Goal: Task Accomplishment & Management: Manage account settings

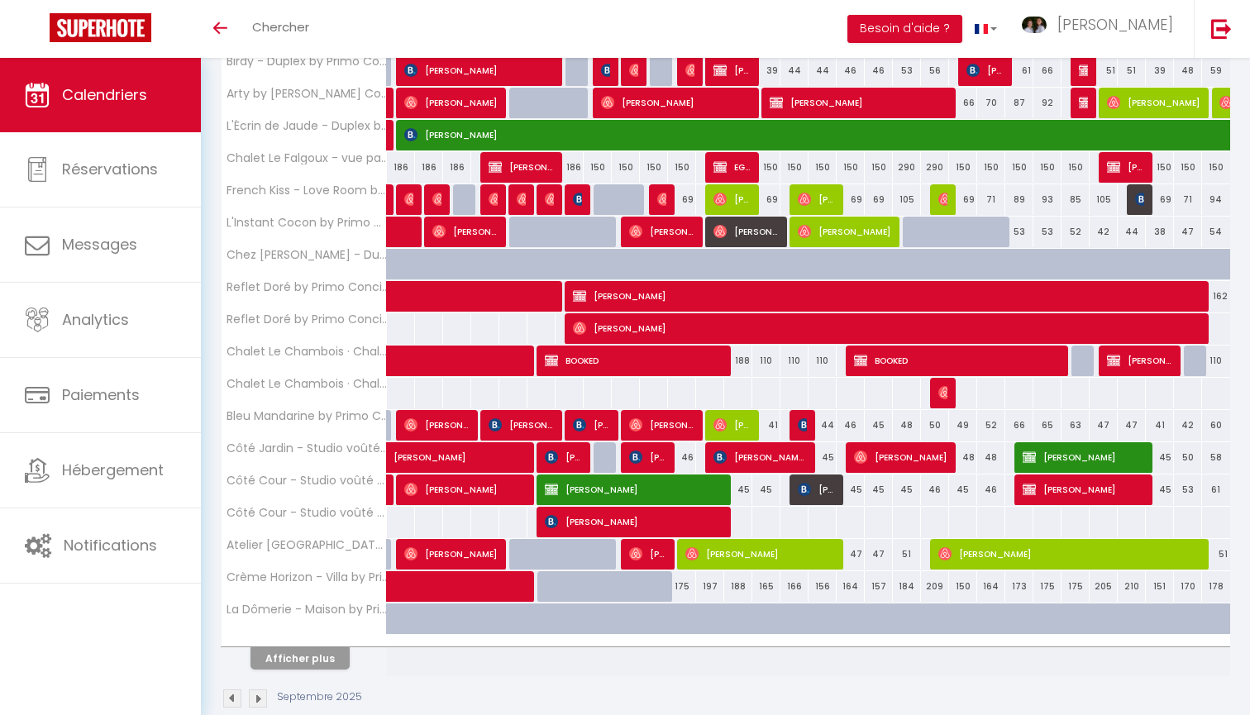
scroll to position [354, 0]
click at [293, 650] on button "Afficher plus" at bounding box center [299, 658] width 99 height 22
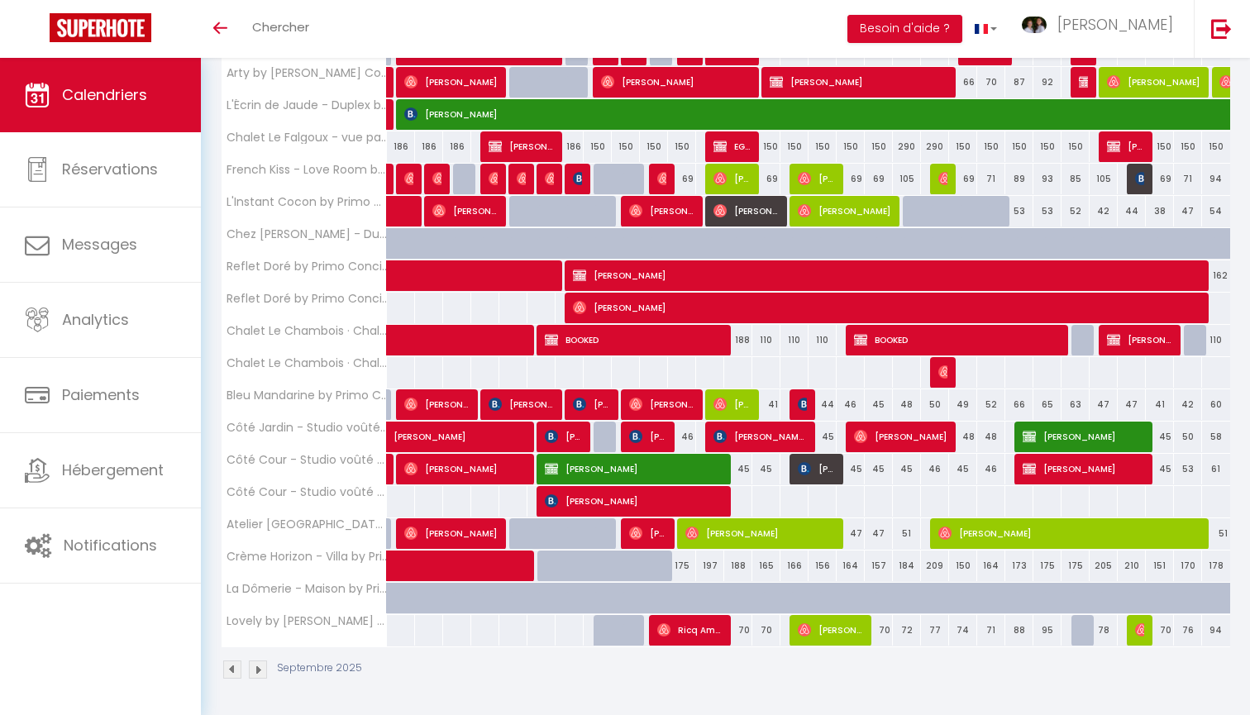
scroll to position [374, 0]
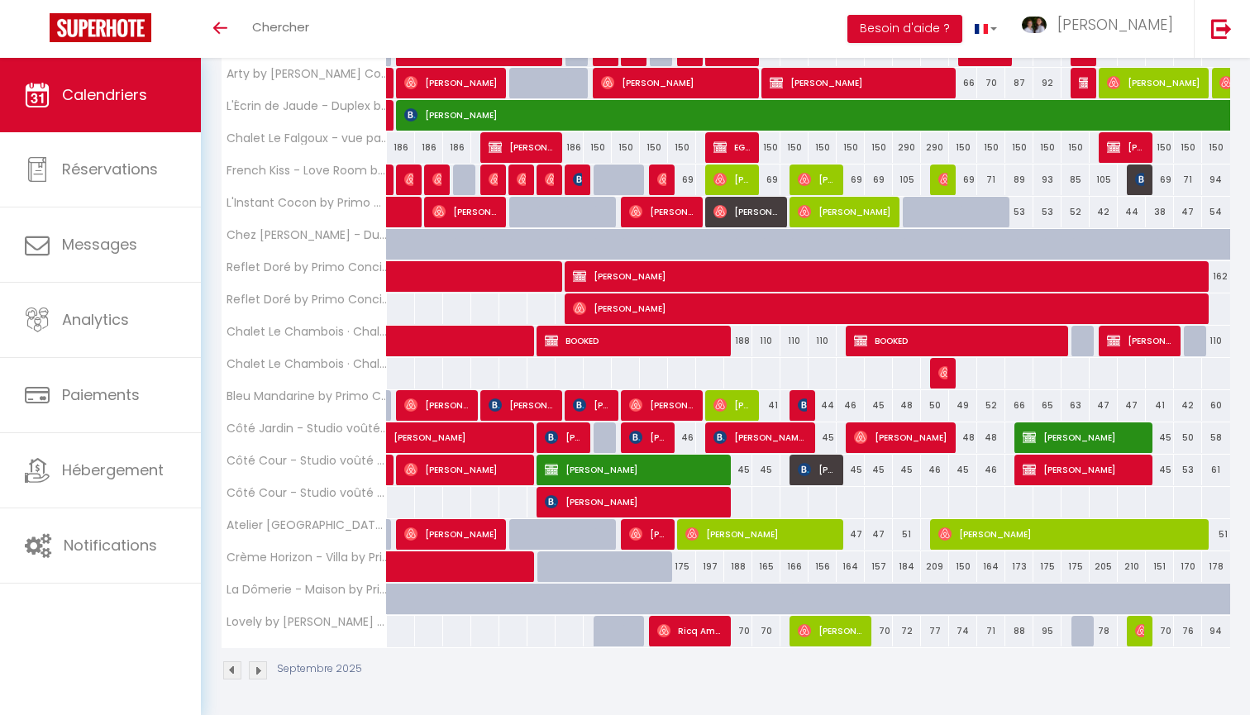
click at [766, 439] on span "[PERSON_NAME][DEMOGRAPHIC_DATA]" at bounding box center [759, 437] width 93 height 31
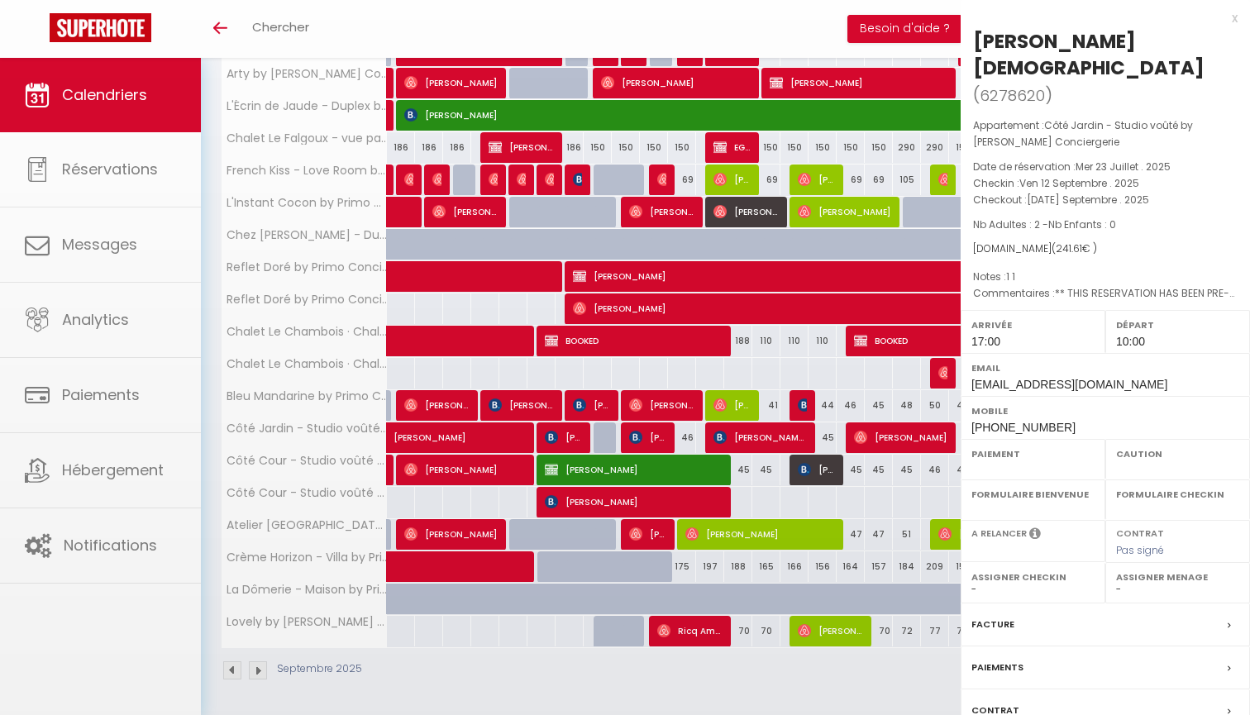
select select "OK"
select select "KO"
select select "1"
select select "0"
select select "1"
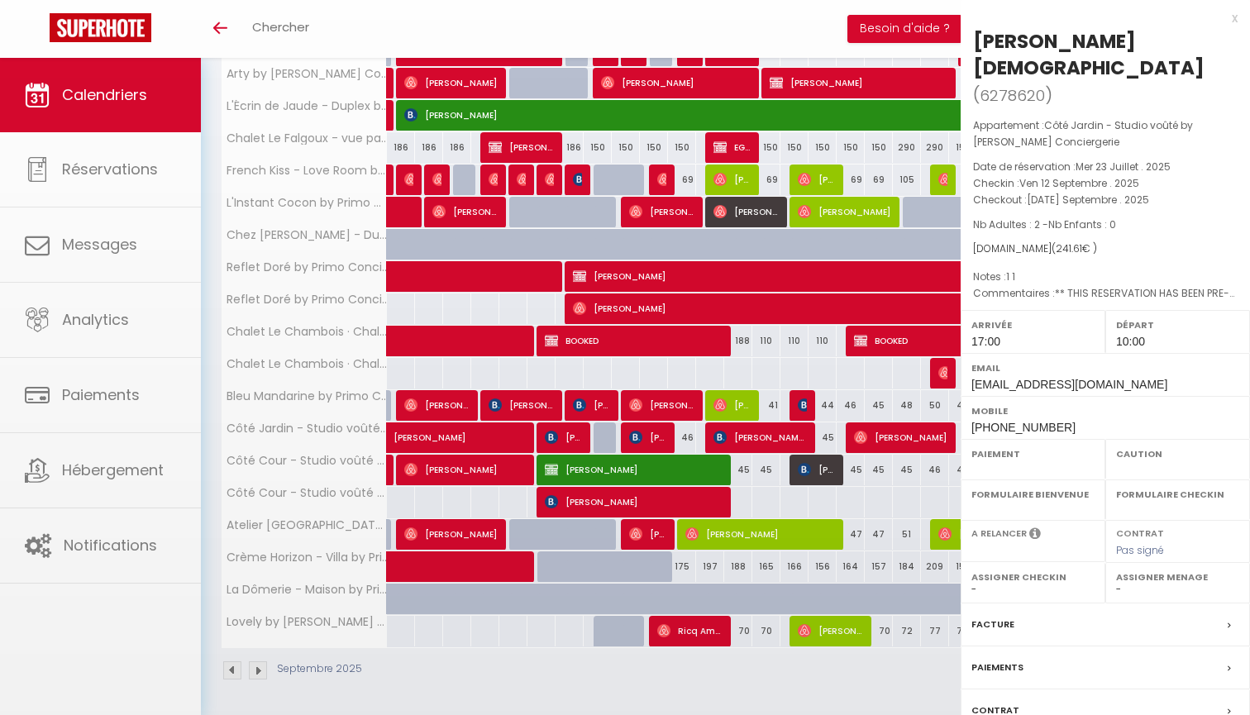
select select
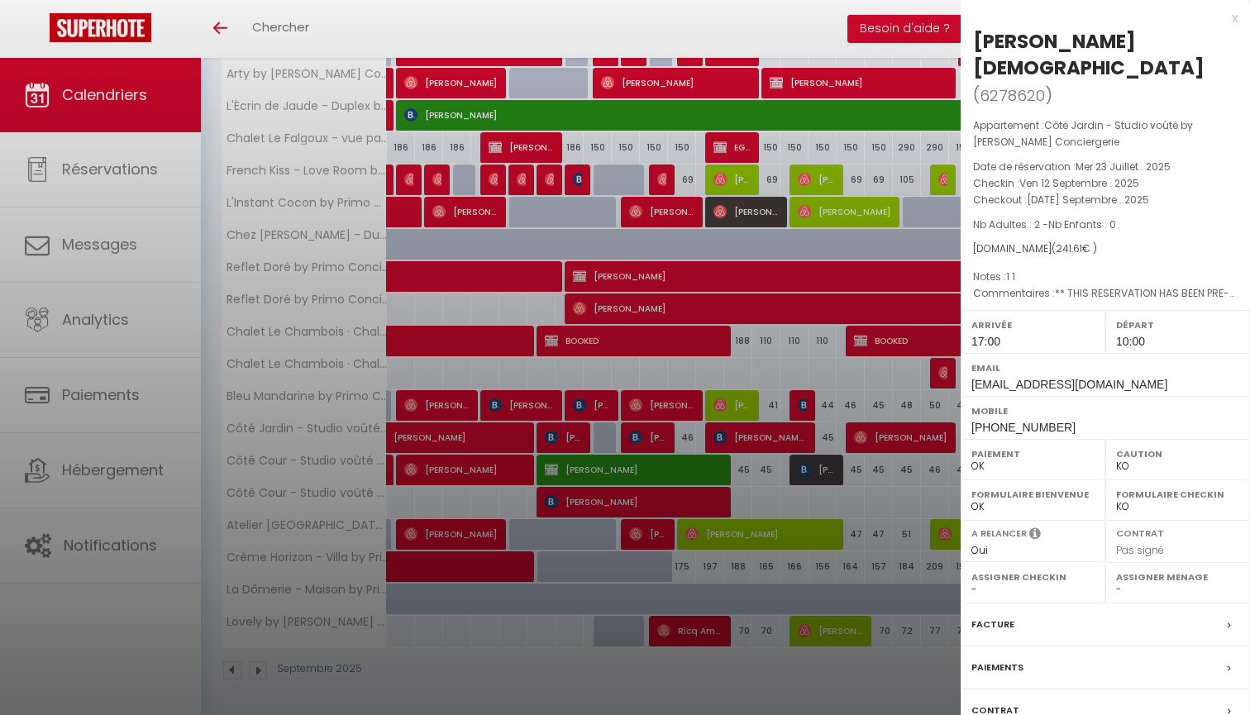
click at [882, 395] on div at bounding box center [625, 357] width 1250 height 715
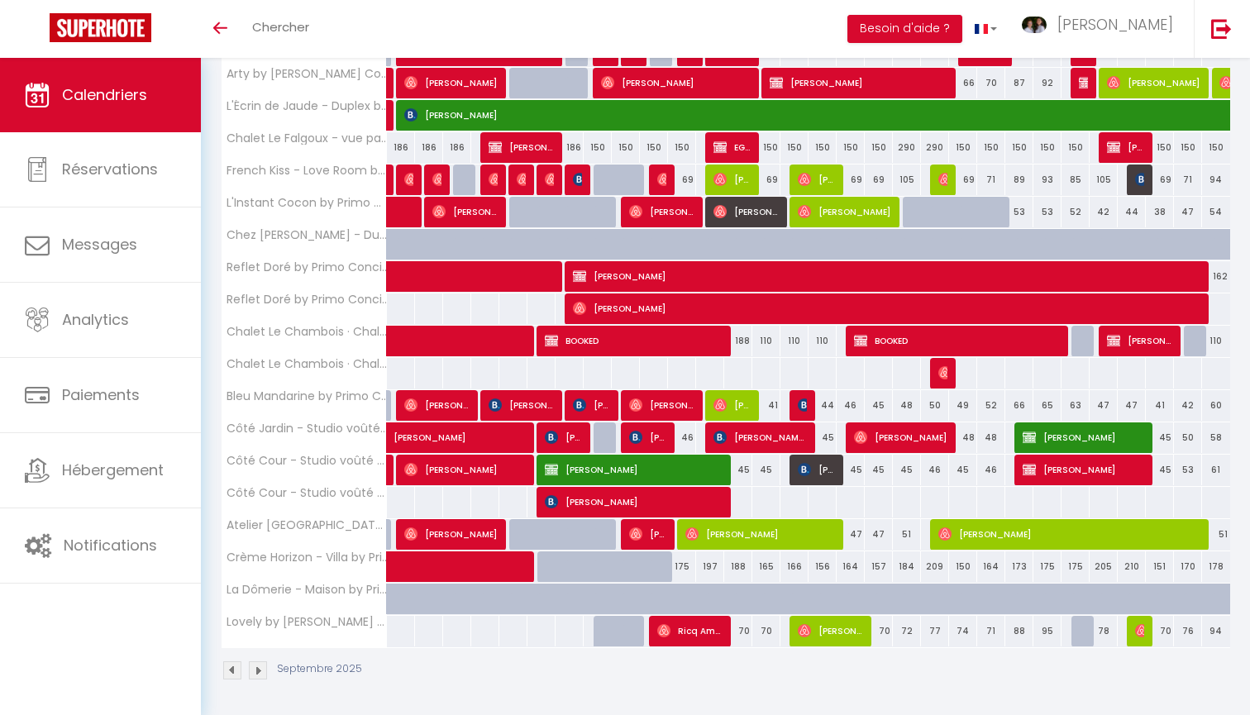
click at [743, 443] on span "[PERSON_NAME][DEMOGRAPHIC_DATA]" at bounding box center [759, 437] width 93 height 31
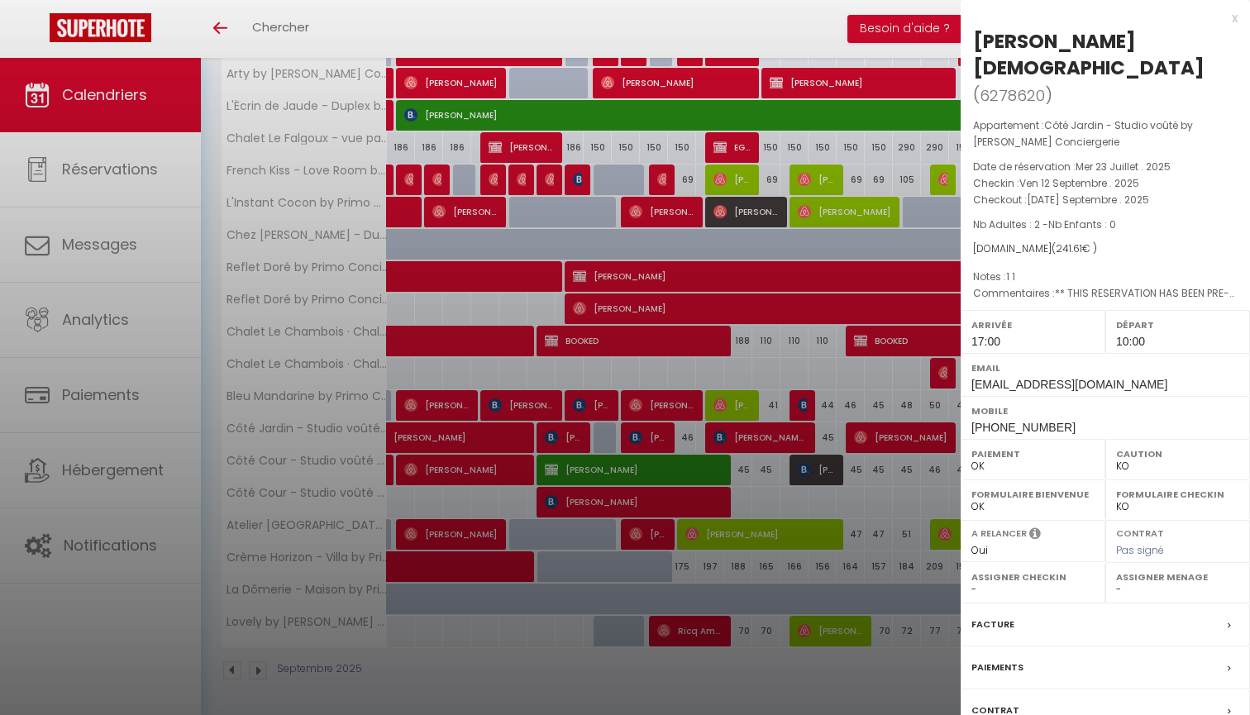
click at [880, 490] on div at bounding box center [625, 357] width 1250 height 715
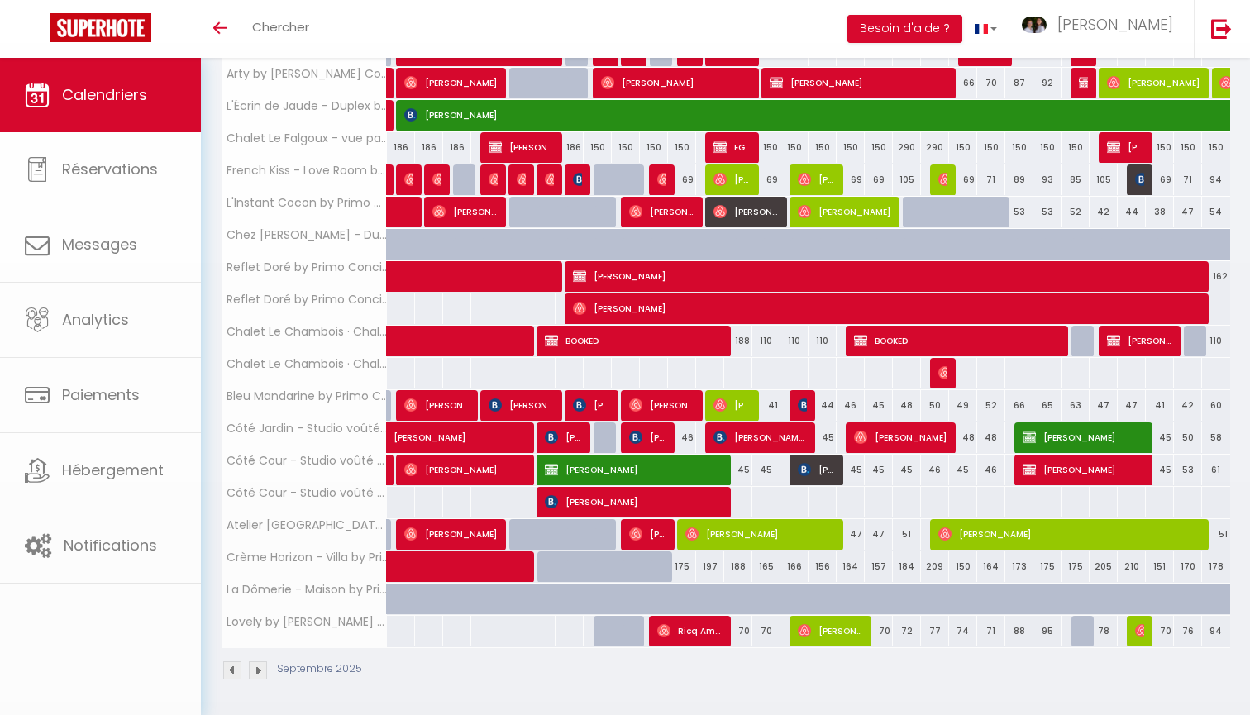
click at [762, 436] on span "[PERSON_NAME][DEMOGRAPHIC_DATA]" at bounding box center [759, 437] width 93 height 31
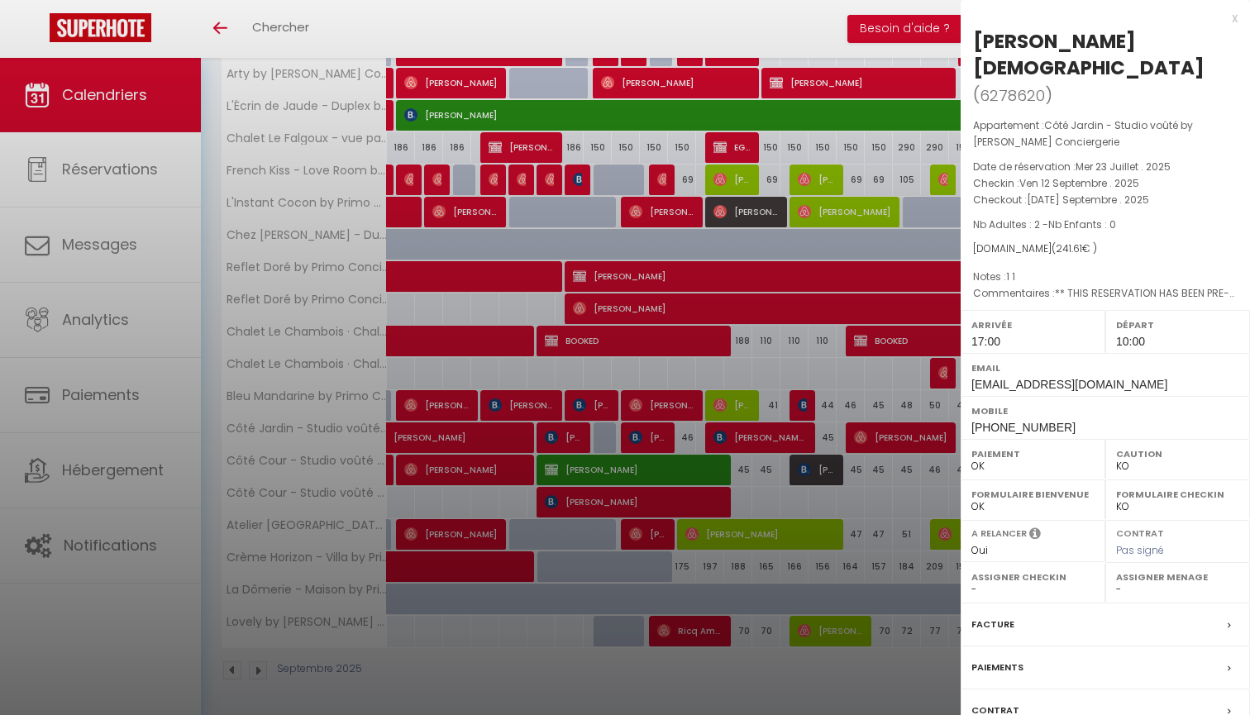
click at [1006, 702] on label "Contrat" at bounding box center [995, 710] width 48 height 17
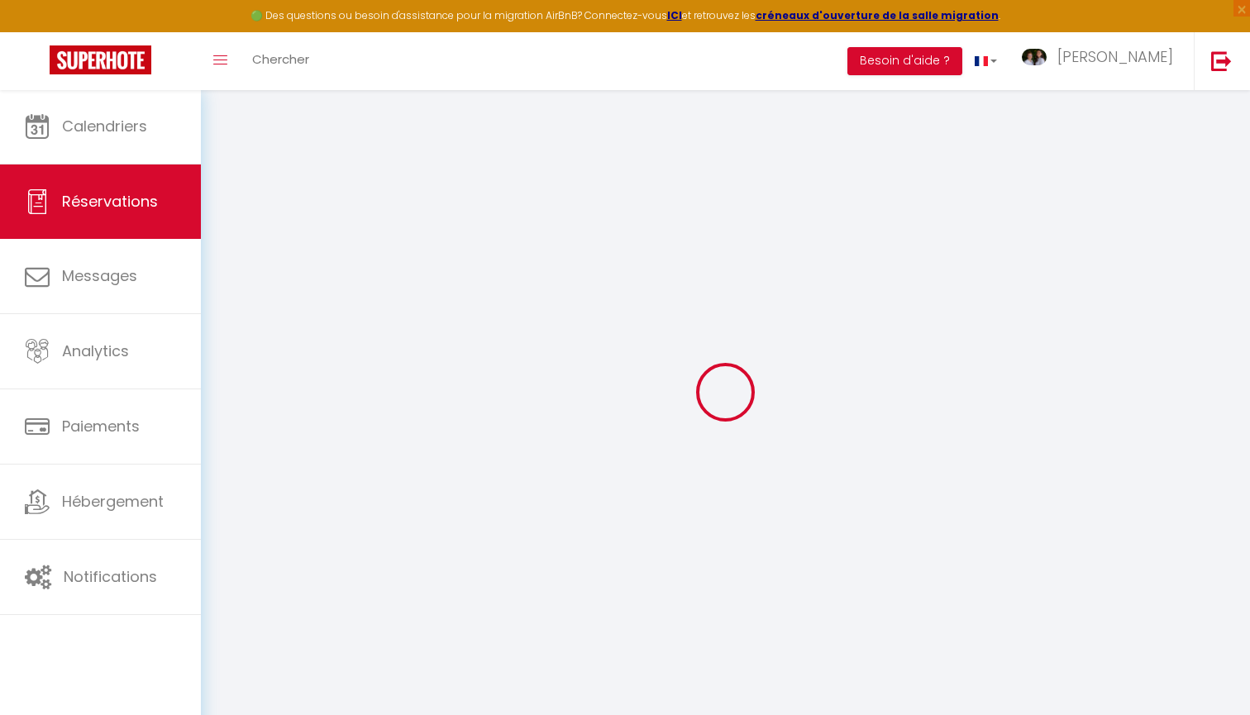
select select
checkbox input "false"
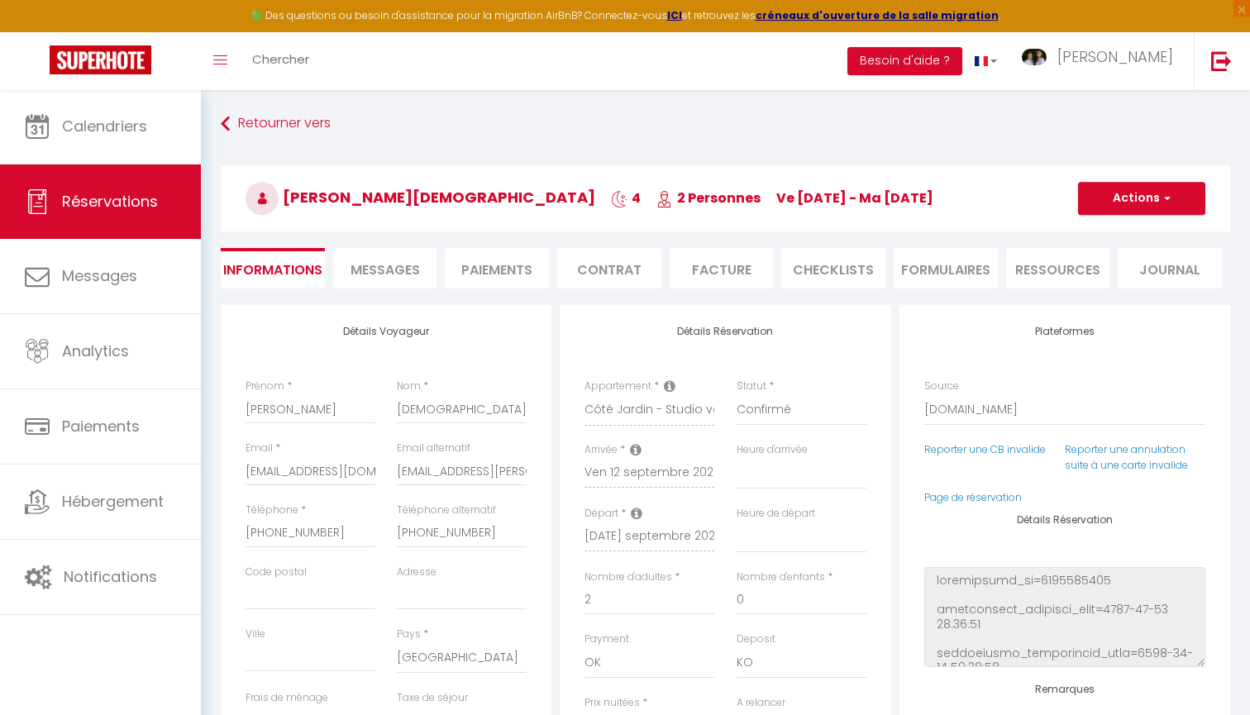
select select
checkbox input "false"
type utilisé0 "1 1"
type textarea "** THIS RESERVATION HAS BEEN PRE-PAID ** BOOKING NOTE : Payment charge is EUR 3…"
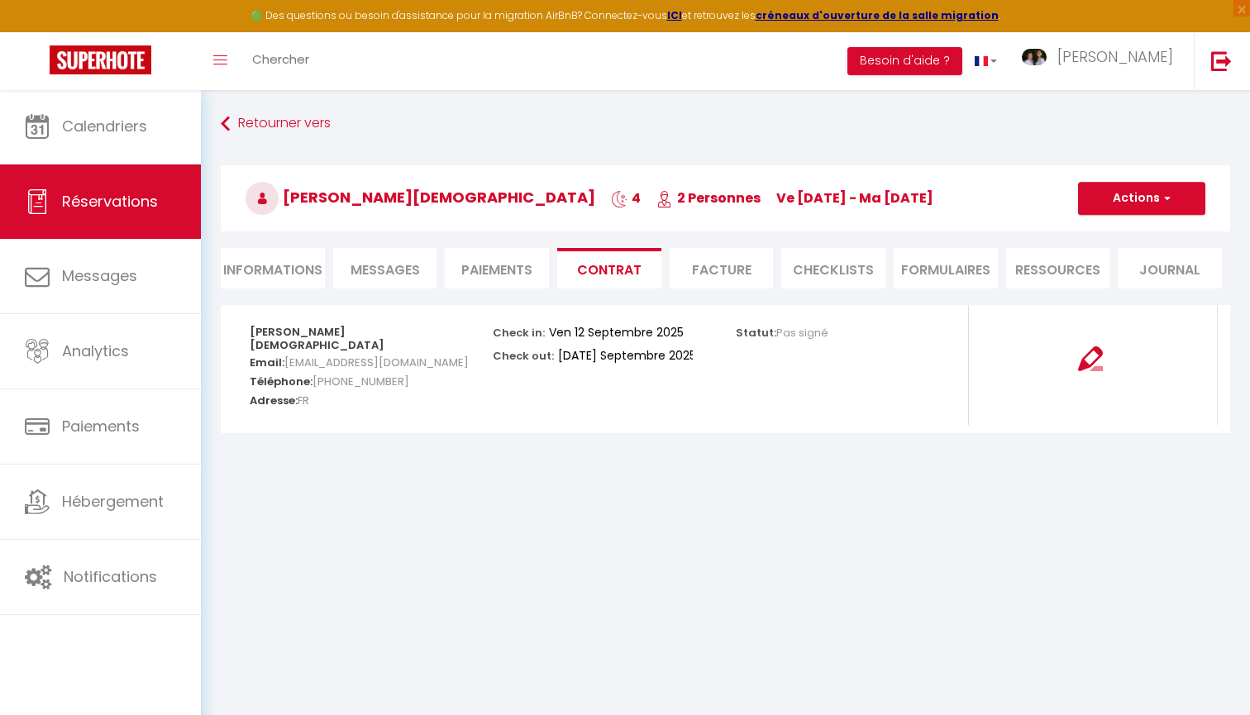
click at [409, 269] on span "Messages" at bounding box center [385, 269] width 69 height 19
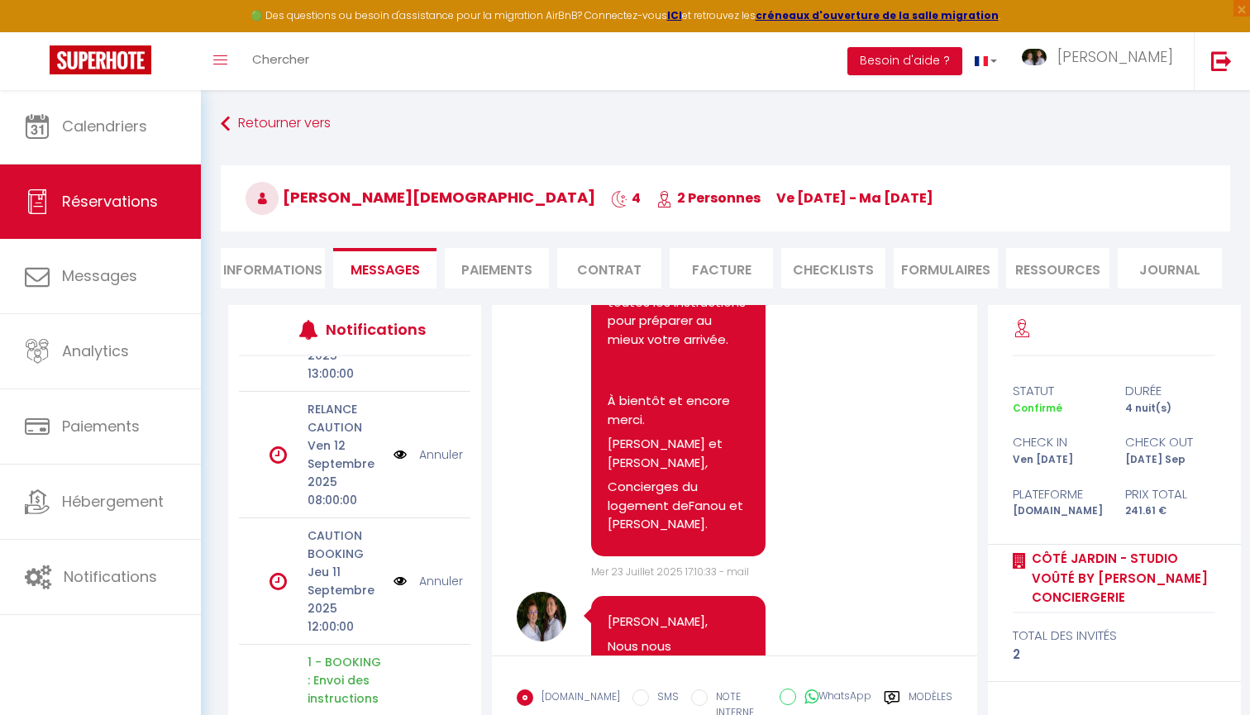
scroll to position [825, 0]
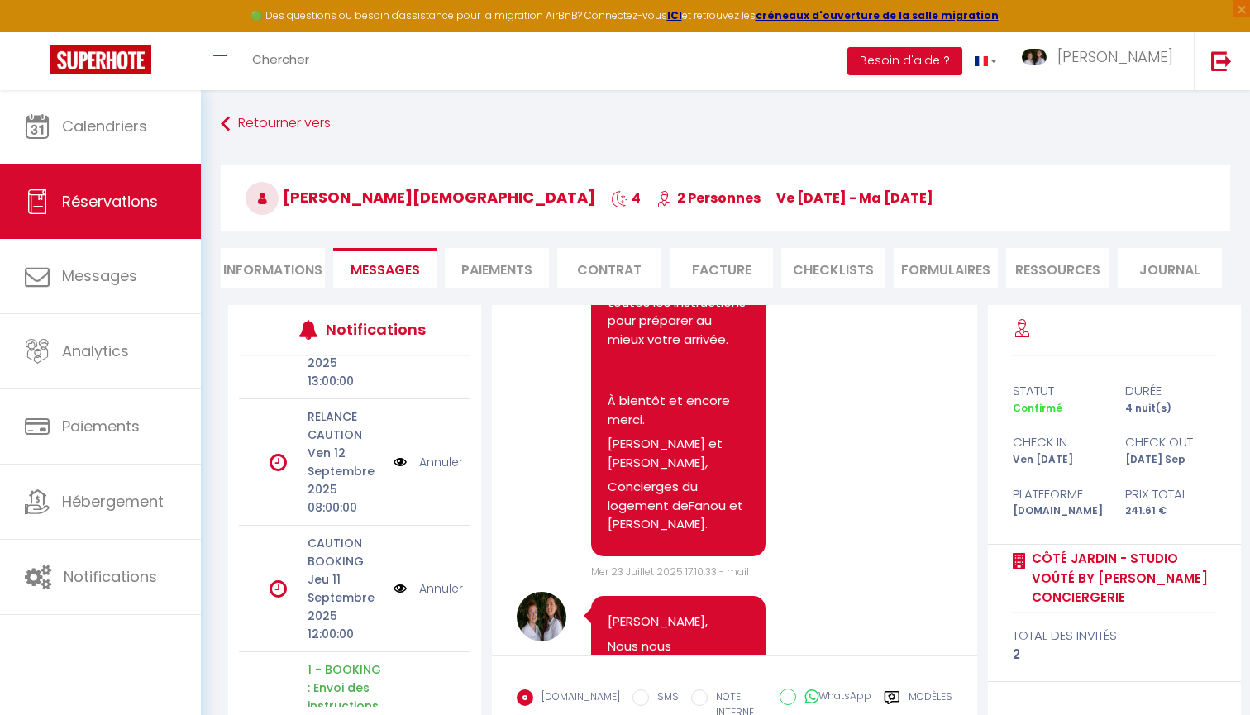
click at [399, 589] on img at bounding box center [400, 589] width 13 height 18
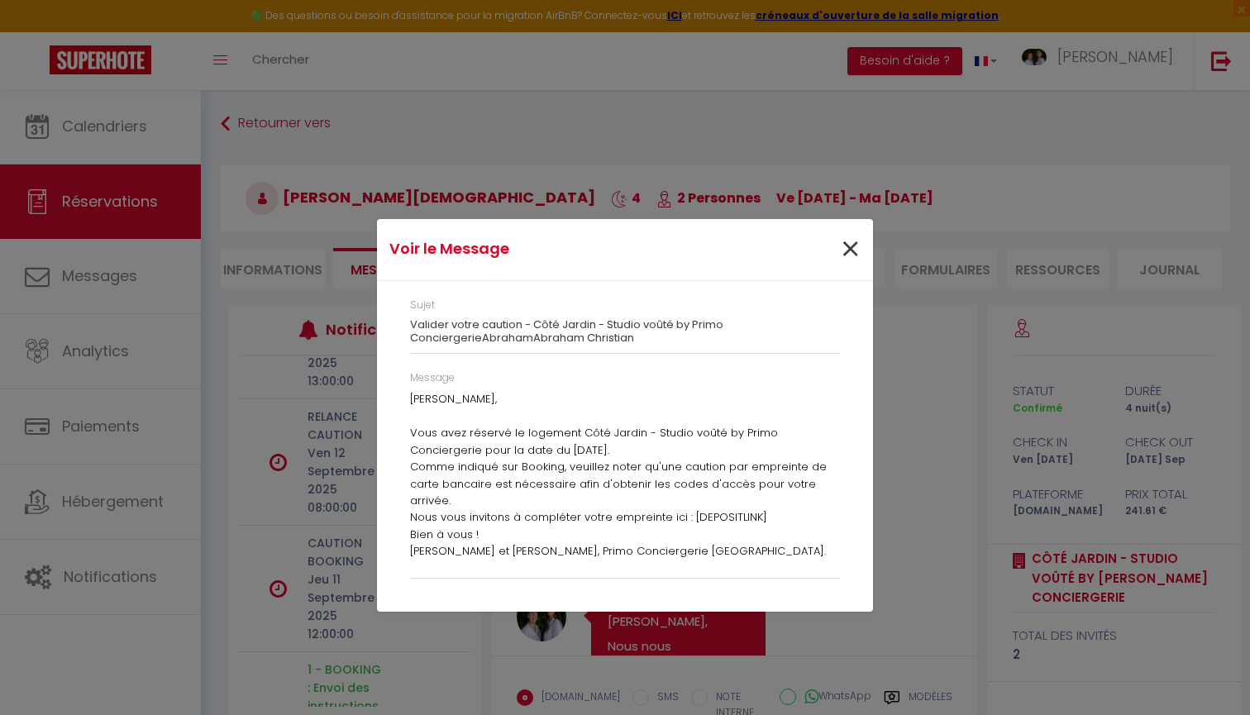
click at [851, 250] on span "×" at bounding box center [850, 250] width 21 height 50
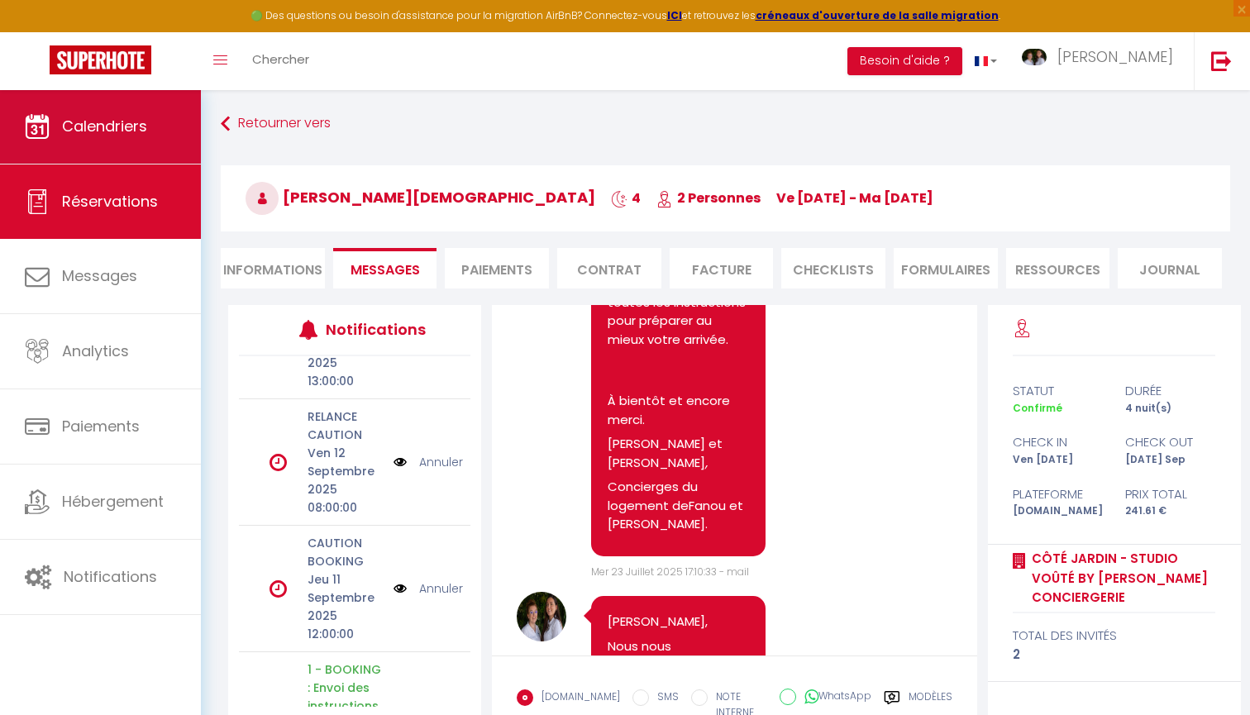
click at [145, 123] on span "Calendriers" at bounding box center [104, 126] width 85 height 21
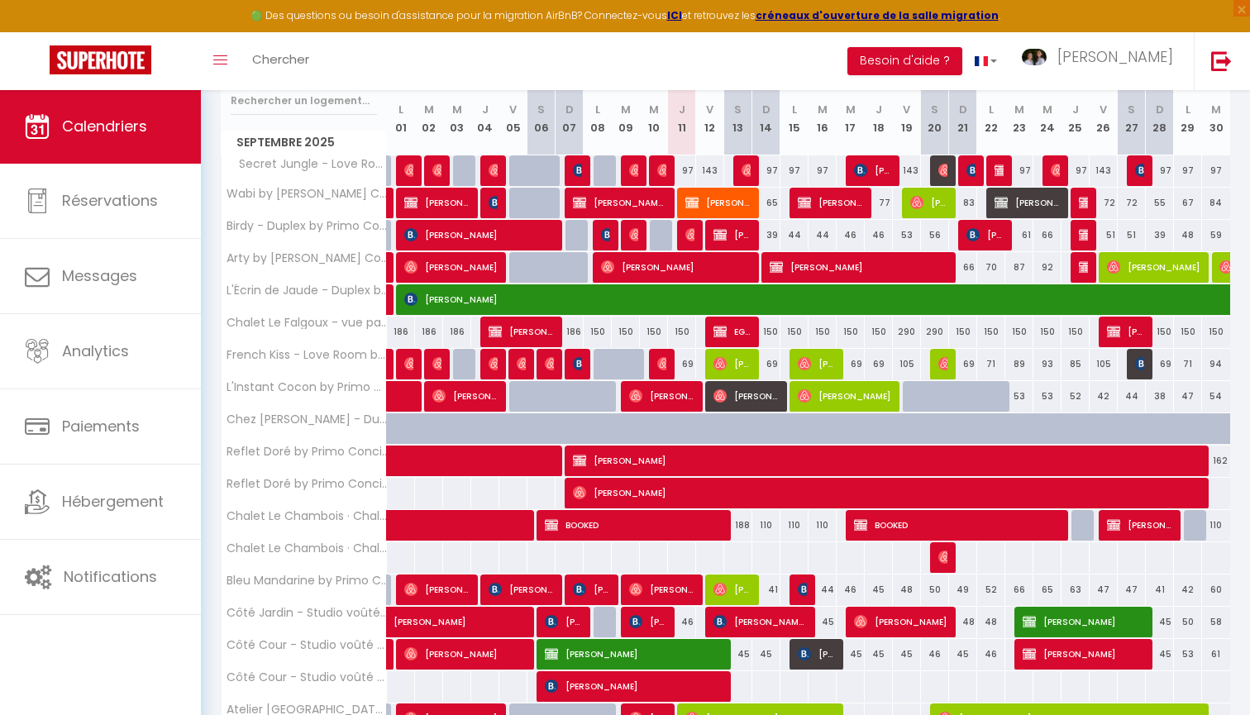
scroll to position [217, 0]
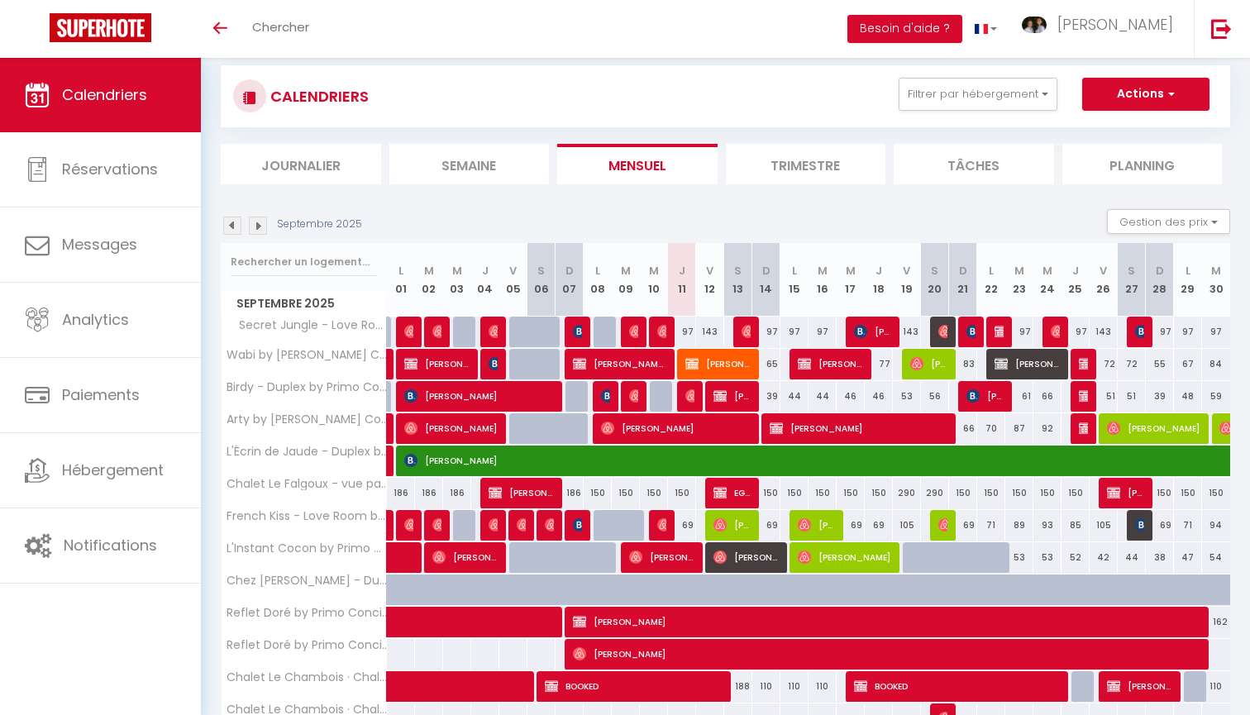
scroll to position [31, 0]
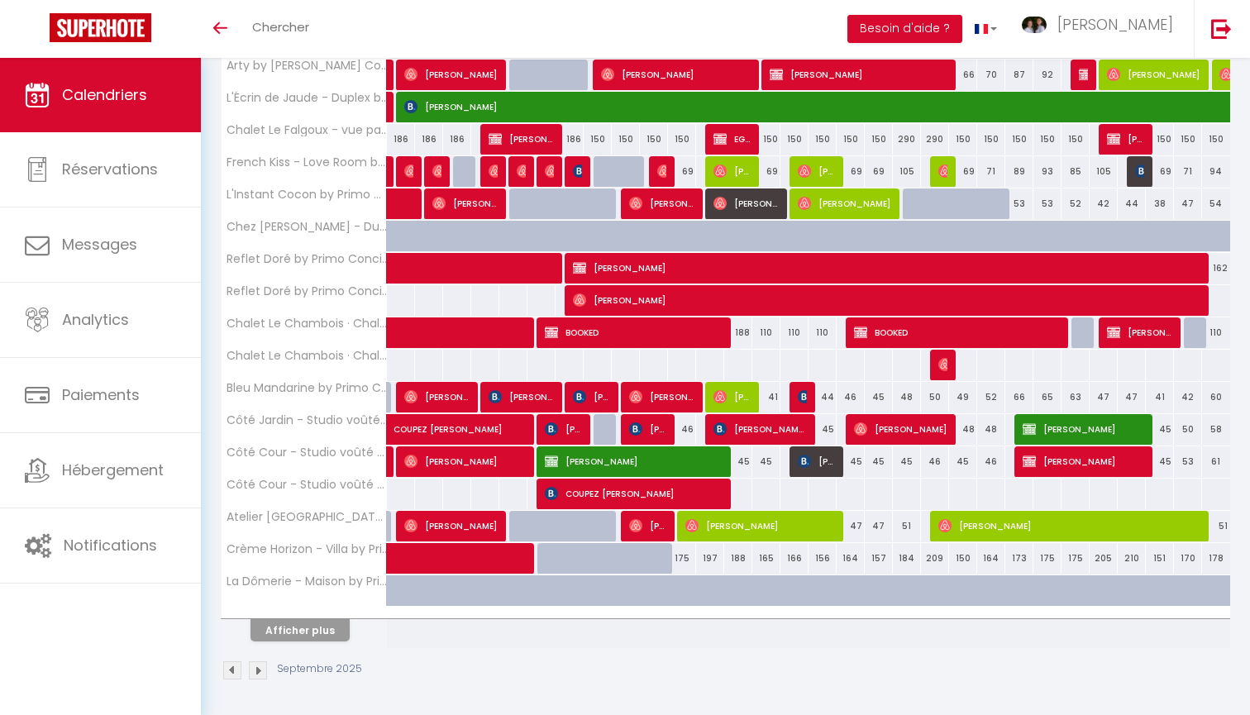
click at [327, 623] on button "Afficher plus" at bounding box center [299, 630] width 99 height 22
select select
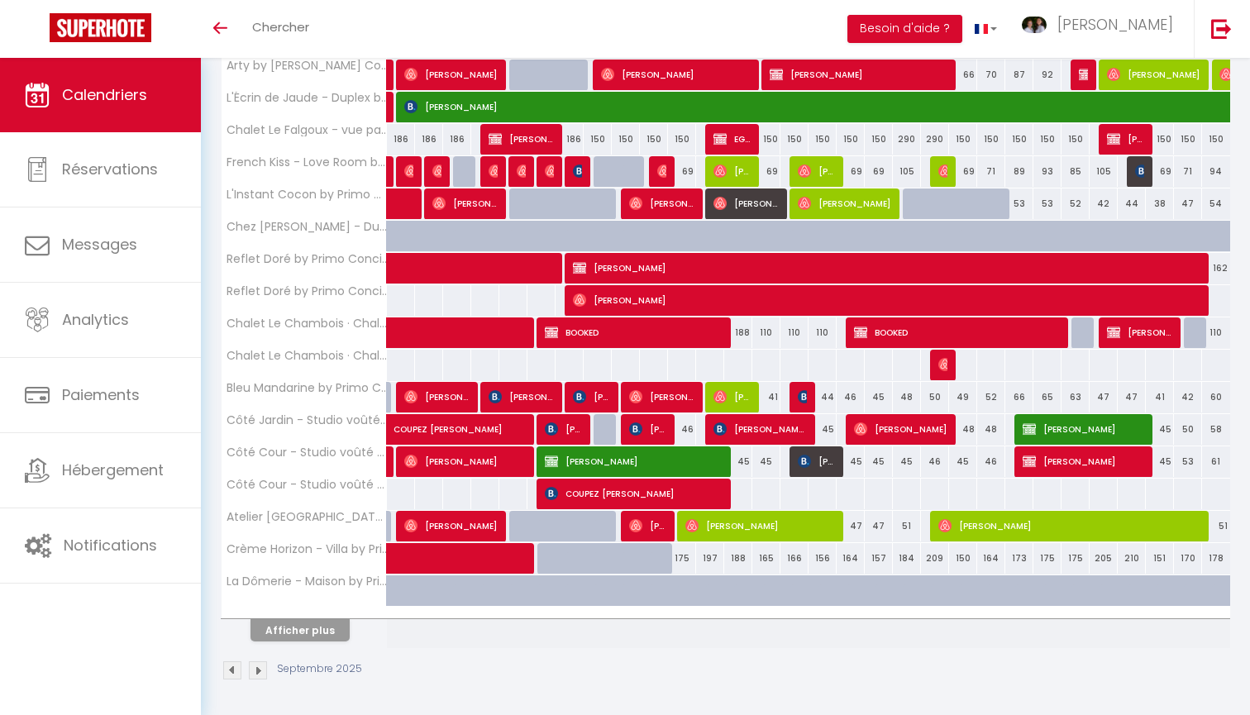
select select
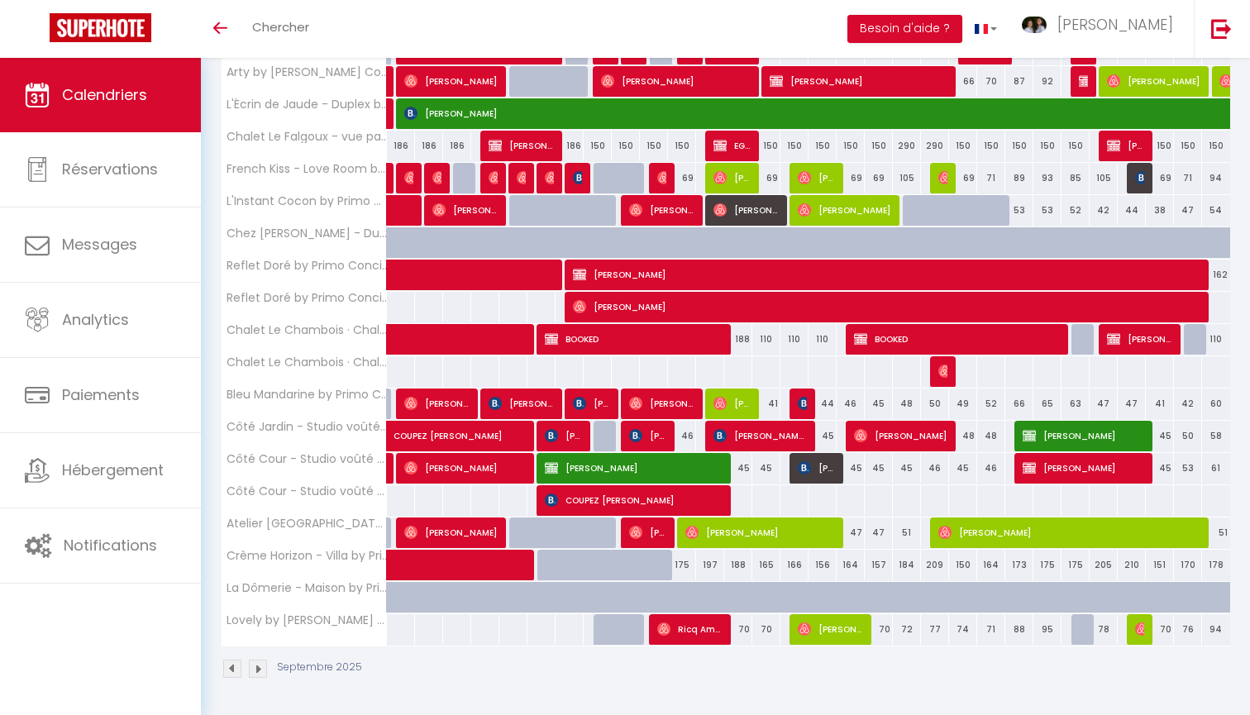
scroll to position [374, 0]
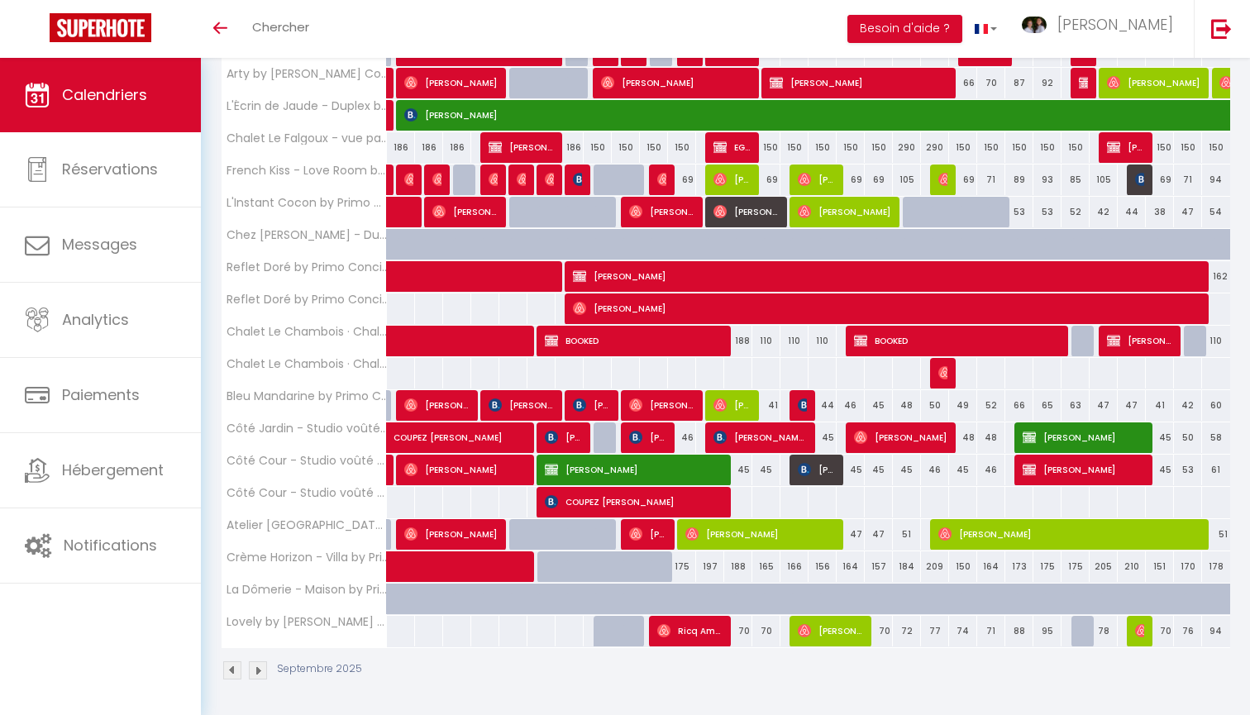
click at [681, 626] on span "Ricq Amour Ricq" at bounding box center [689, 630] width 65 height 31
select select "OK"
select select "1"
select select "0"
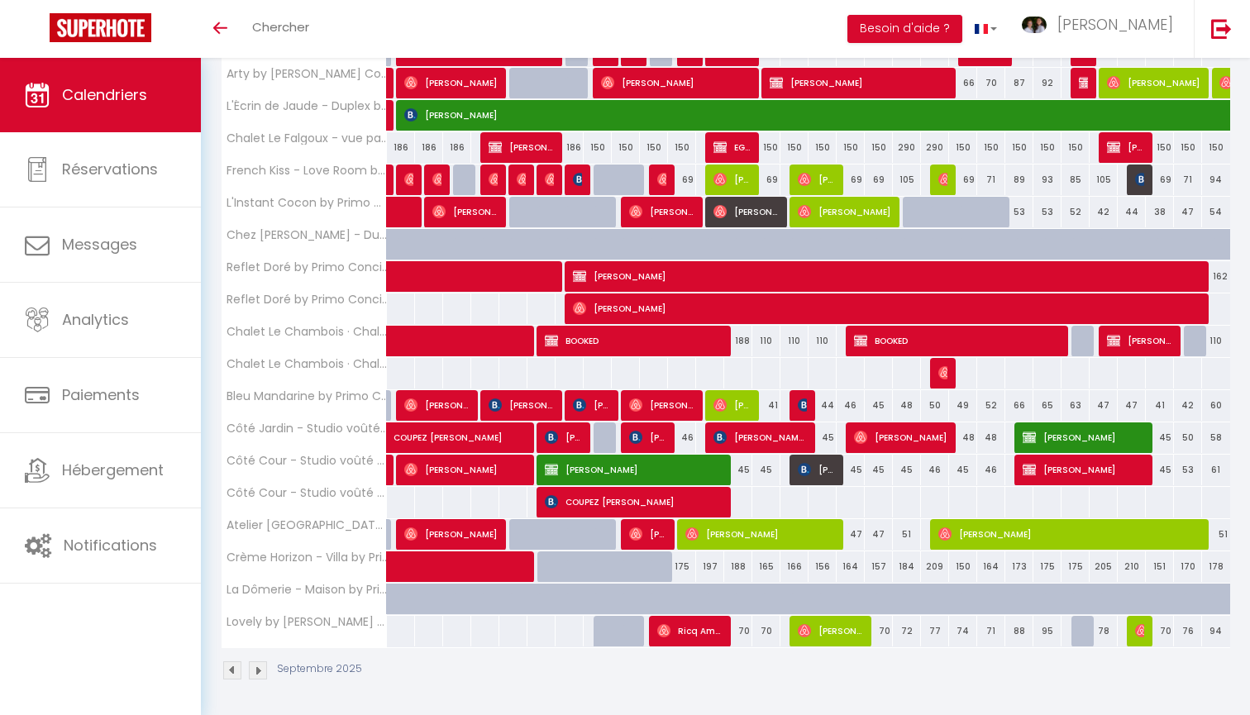
select select "1"
select select
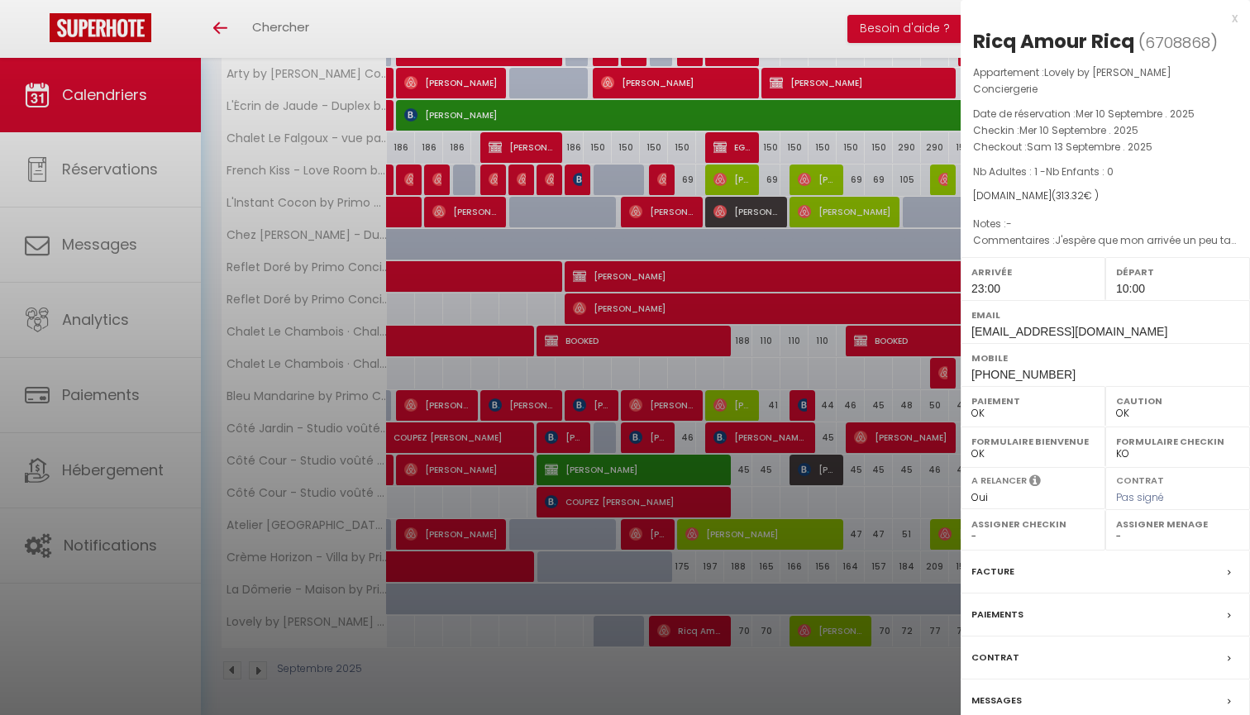
click at [900, 685] on div at bounding box center [625, 357] width 1250 height 715
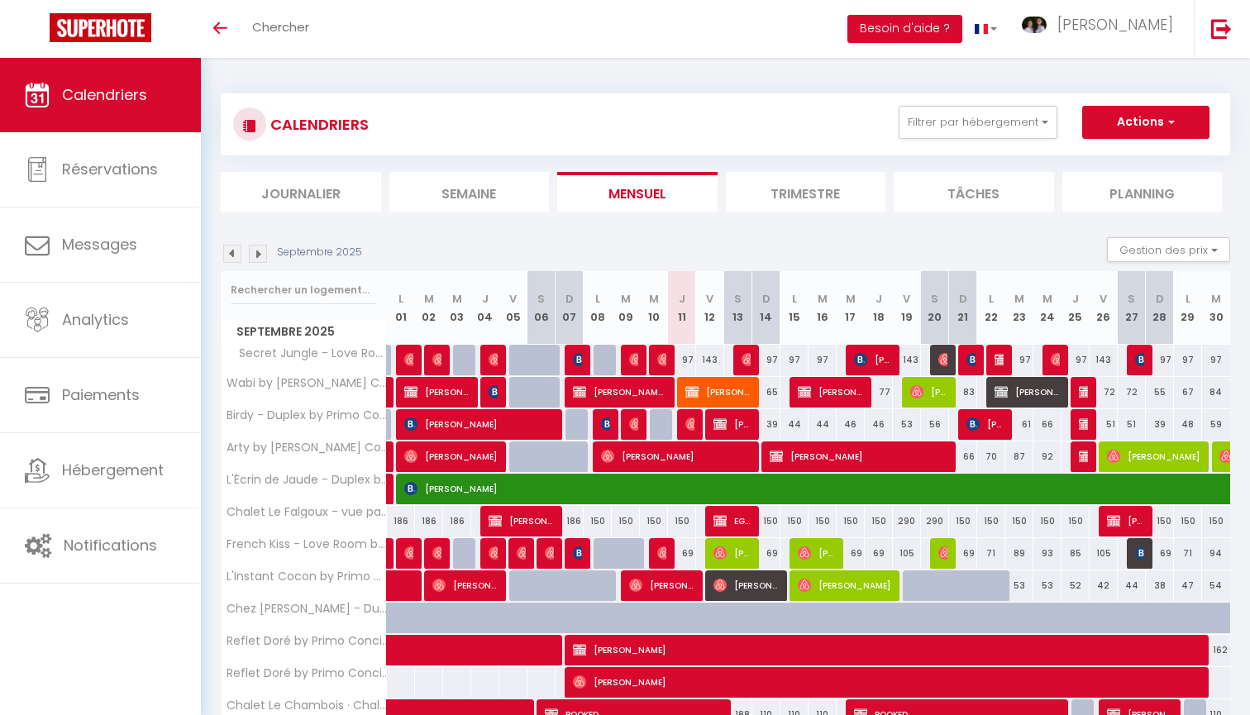
scroll to position [0, 0]
click at [265, 259] on img at bounding box center [258, 254] width 18 height 18
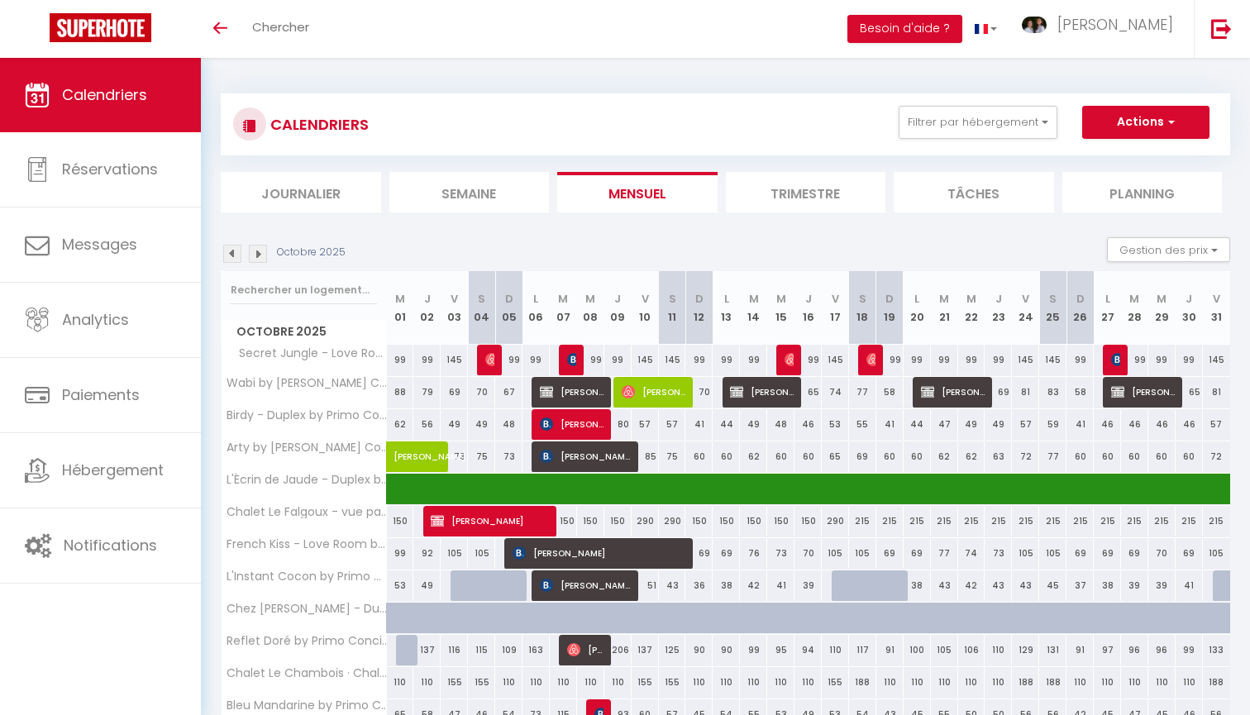
click at [230, 249] on img at bounding box center [232, 254] width 18 height 18
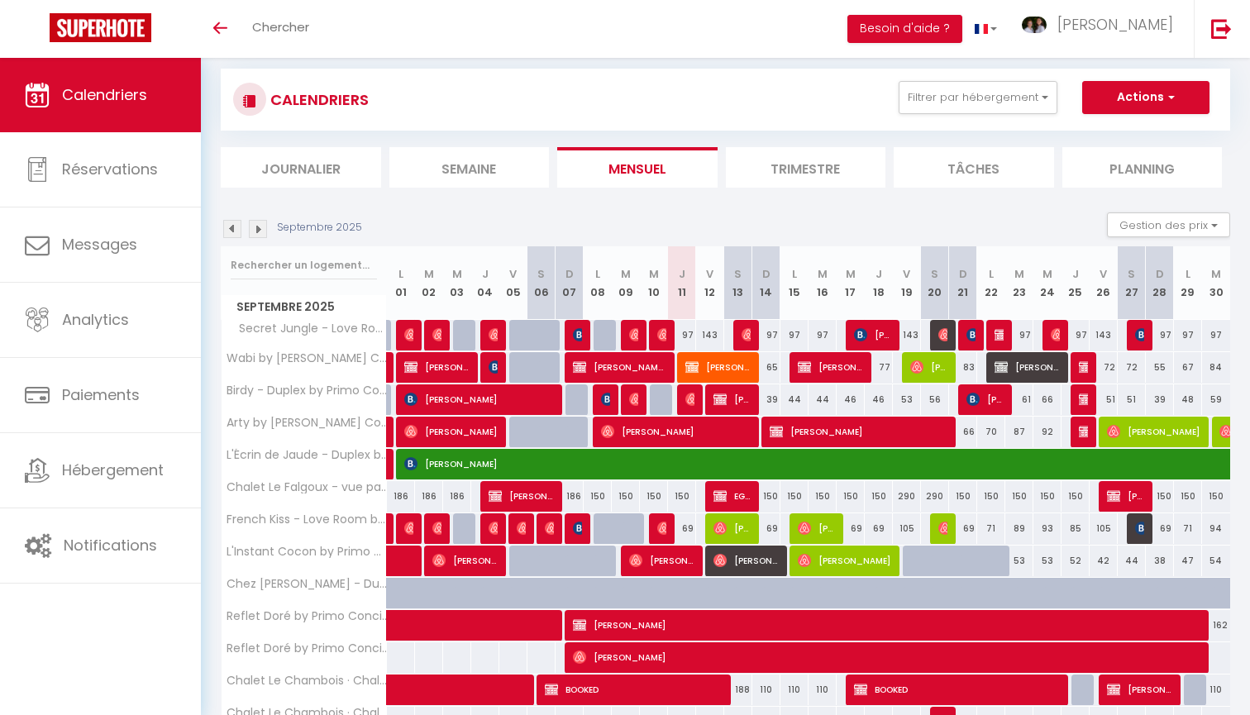
scroll to position [25, 0]
click at [256, 227] on img at bounding box center [258, 229] width 18 height 18
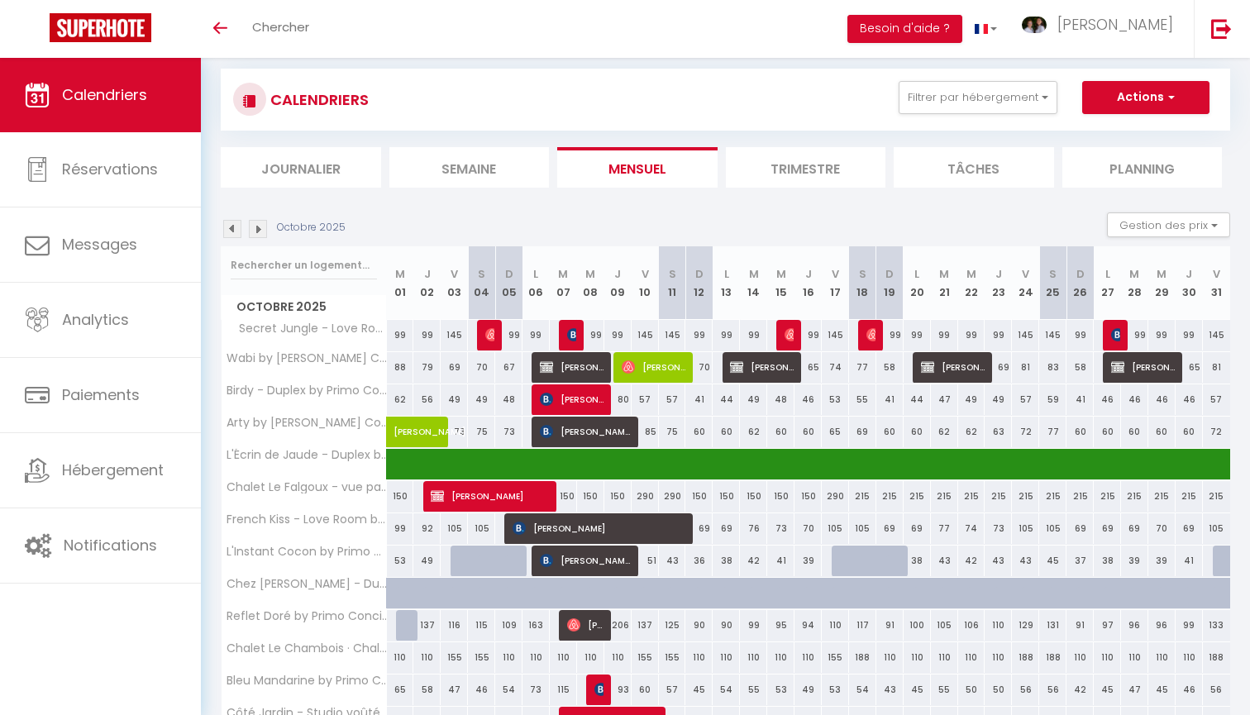
click at [256, 227] on img at bounding box center [258, 229] width 18 height 18
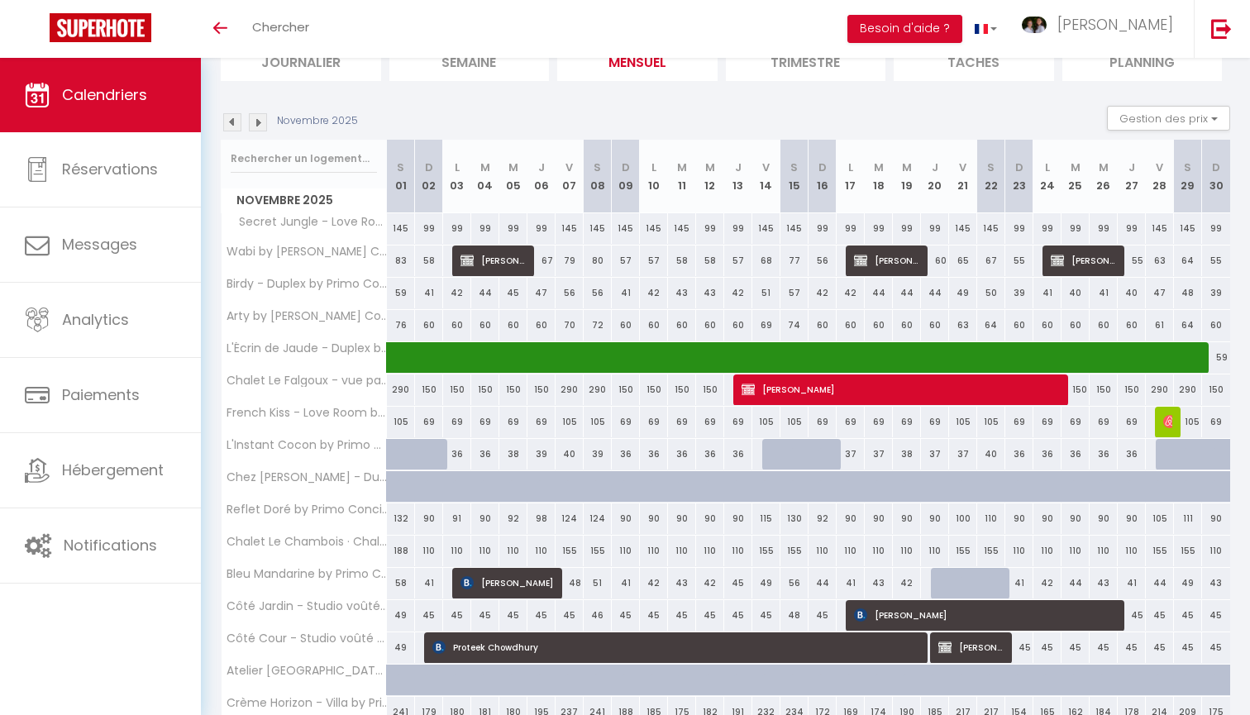
scroll to position [135, 0]
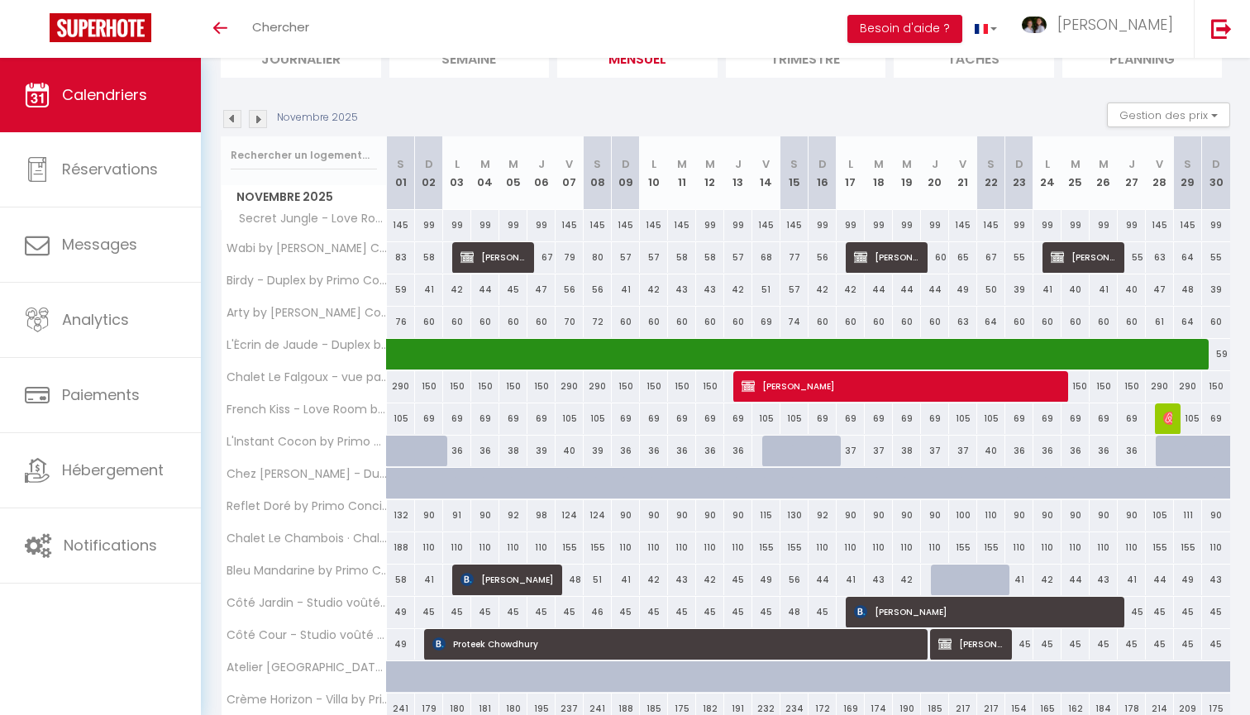
click at [232, 123] on img at bounding box center [232, 119] width 18 height 18
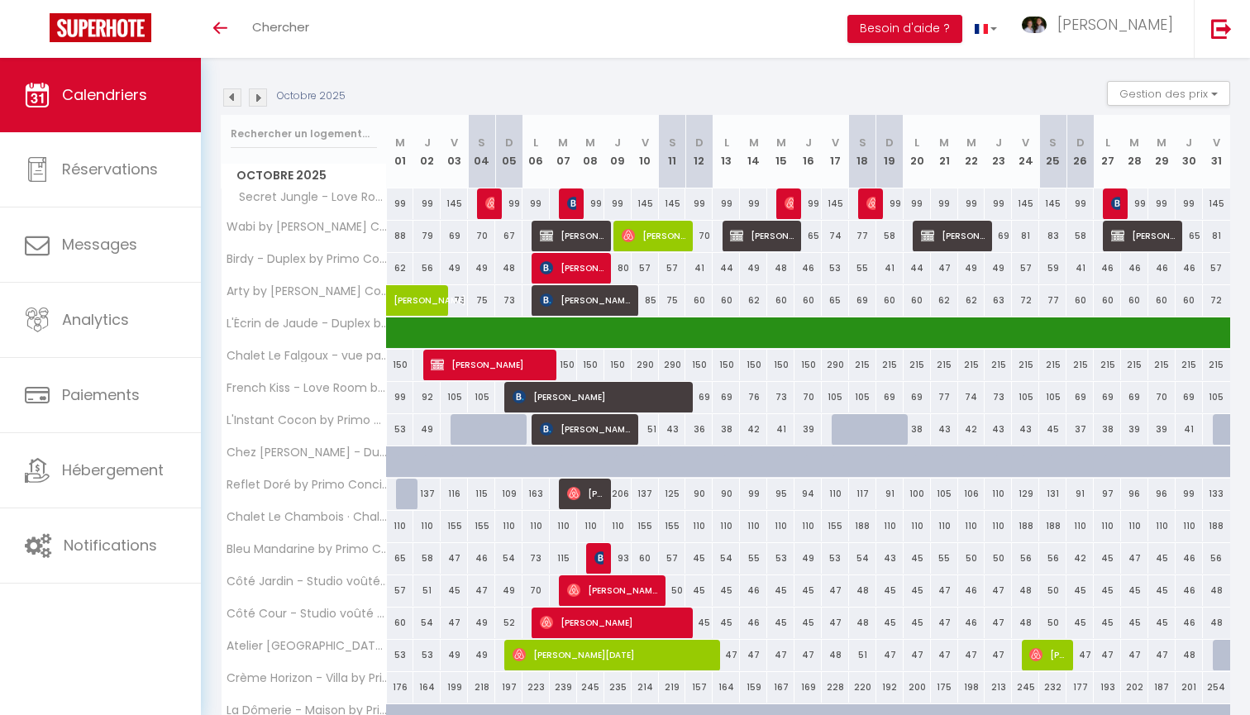
scroll to position [104, 0]
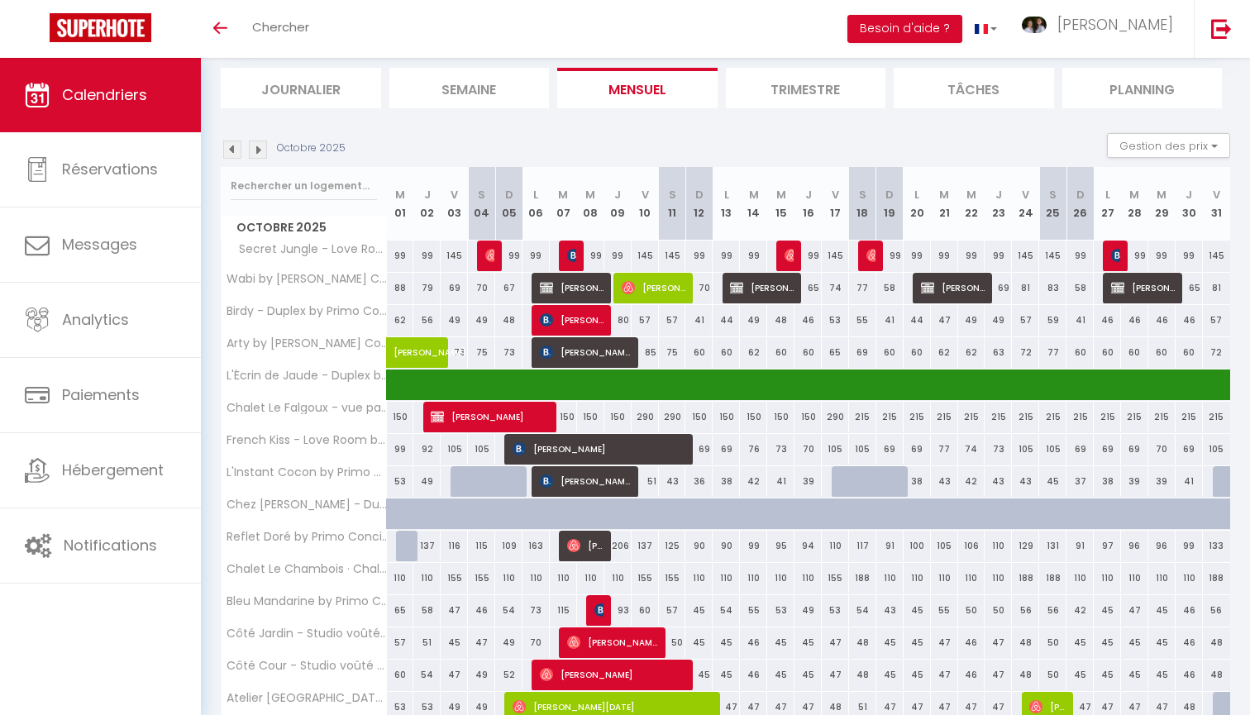
click at [261, 150] on img at bounding box center [258, 150] width 18 height 18
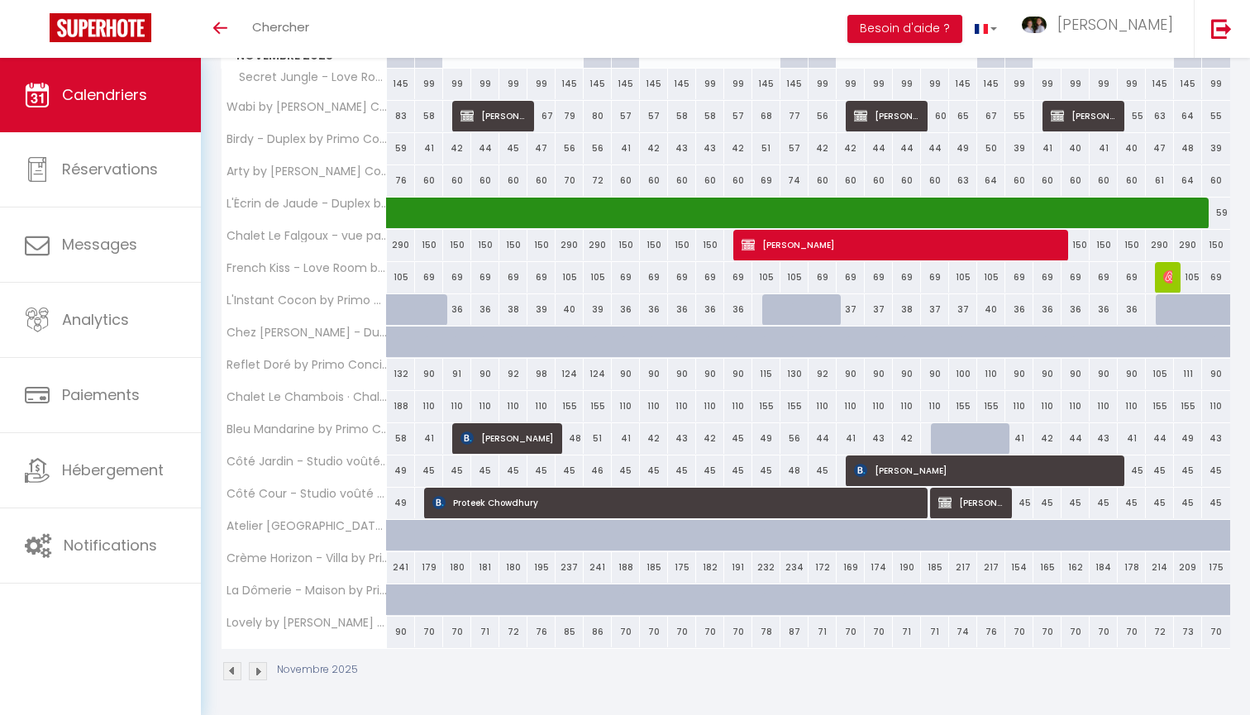
scroll to position [69, 0]
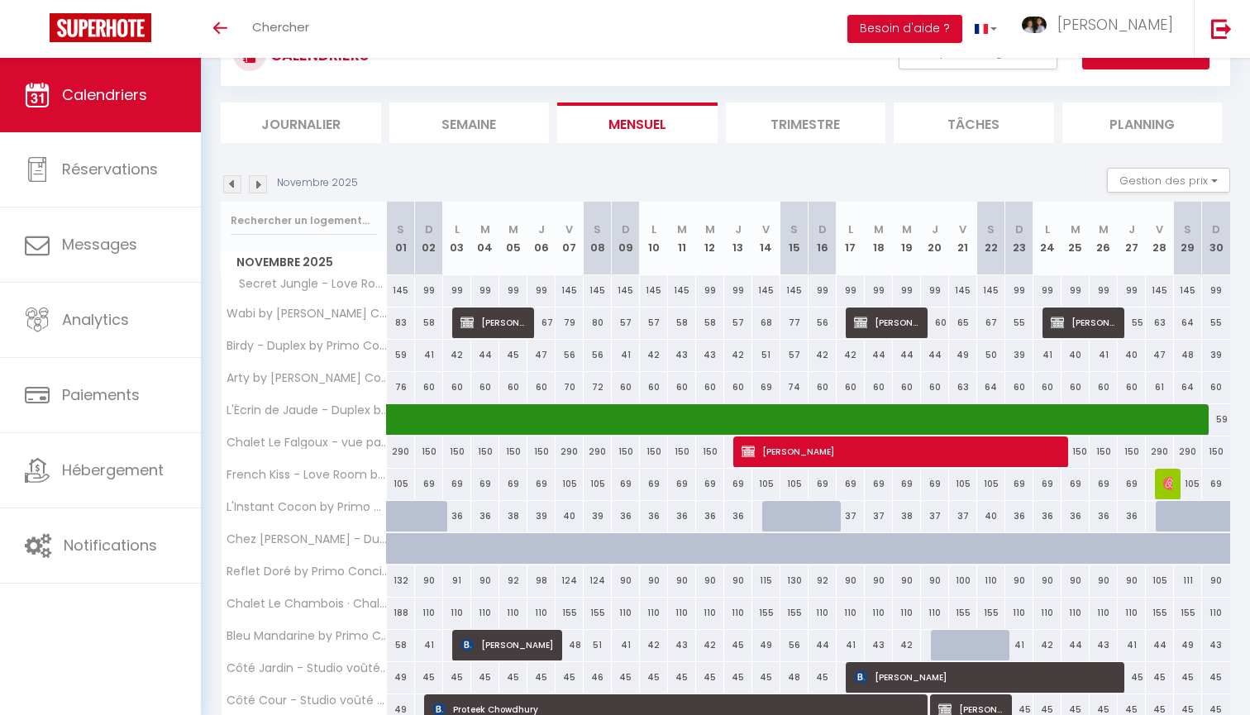
click at [246, 186] on div "Novembre 2025" at bounding box center [292, 184] width 142 height 18
click at [250, 187] on img at bounding box center [258, 184] width 18 height 18
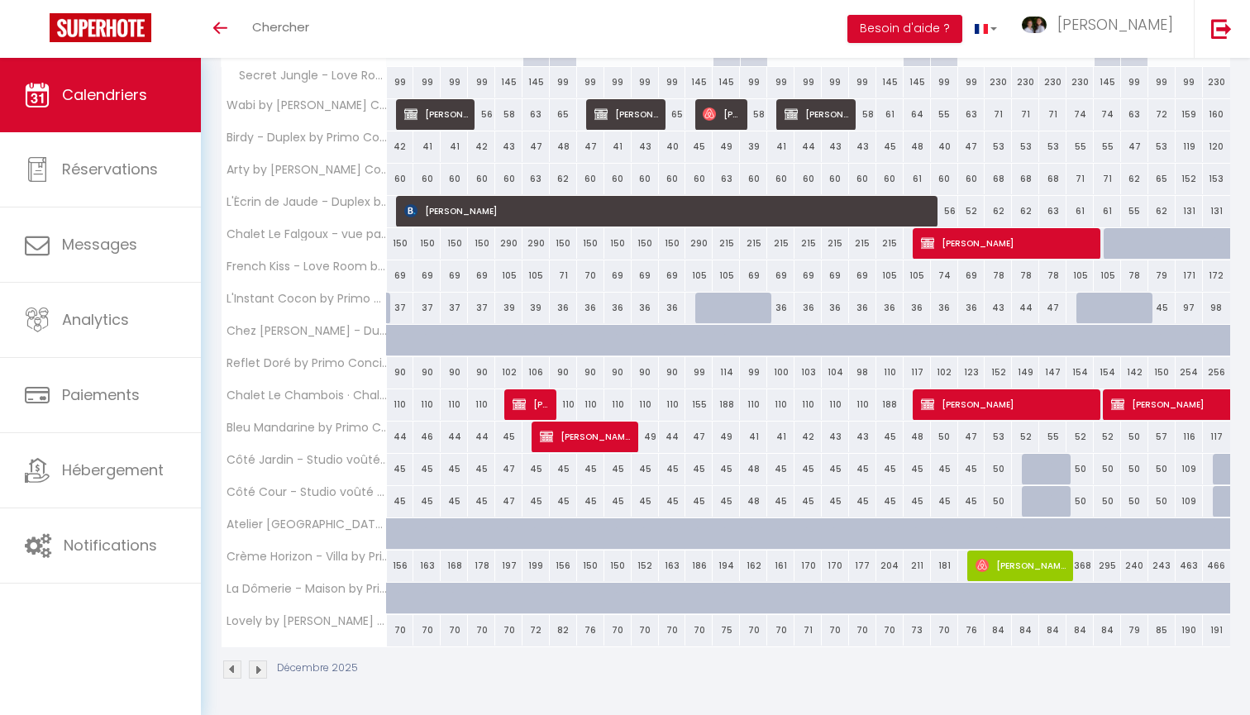
scroll to position [277, 0]
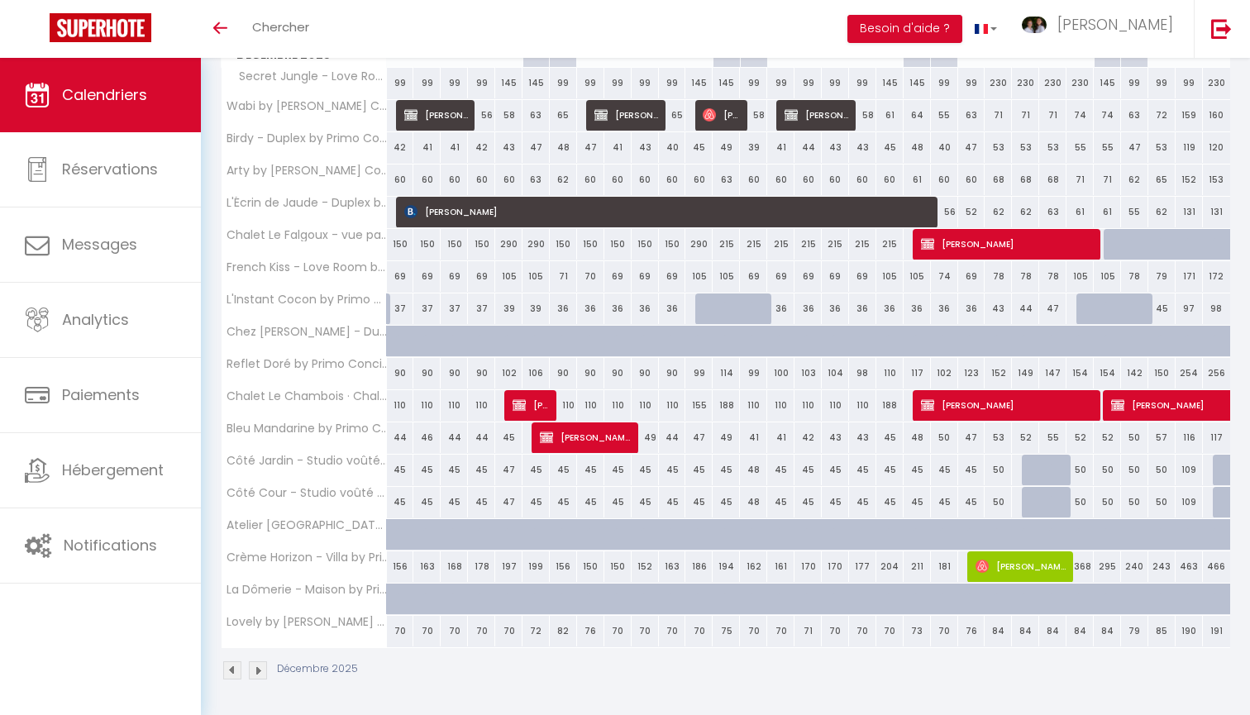
click at [993, 568] on span "Sophie Bottemanne" at bounding box center [1021, 566] width 91 height 31
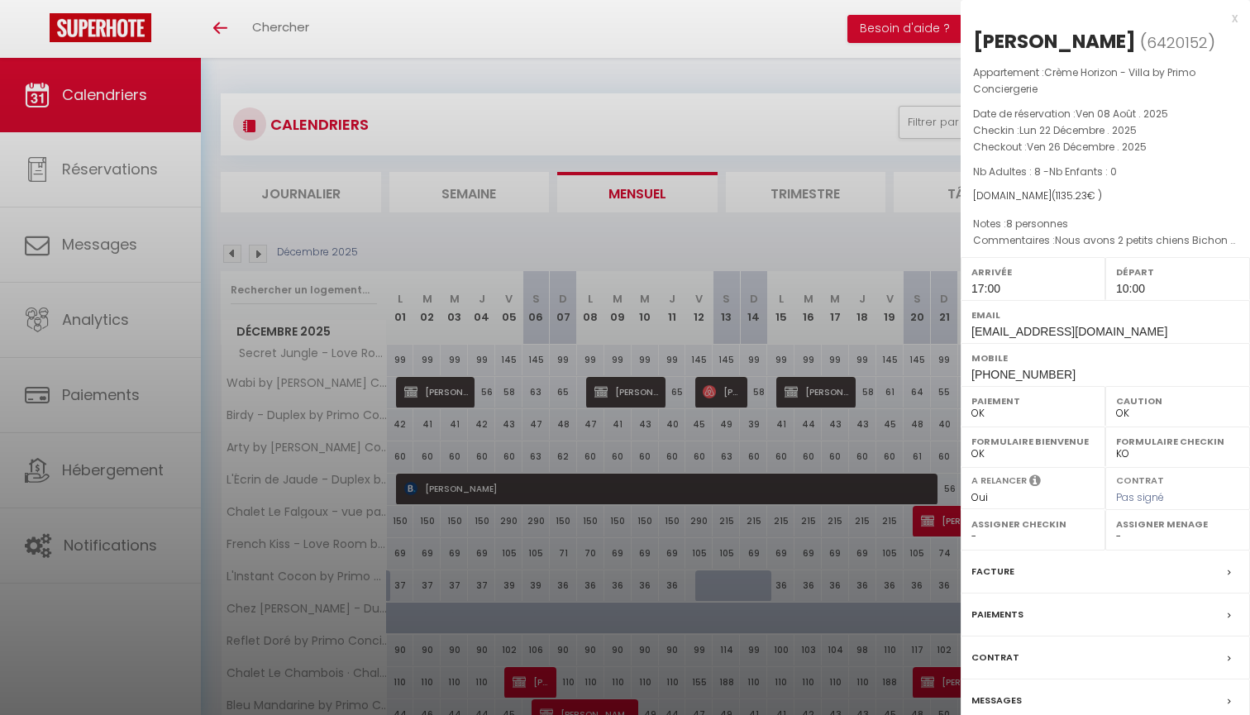
scroll to position [0, 0]
click at [369, 254] on div at bounding box center [625, 357] width 1250 height 715
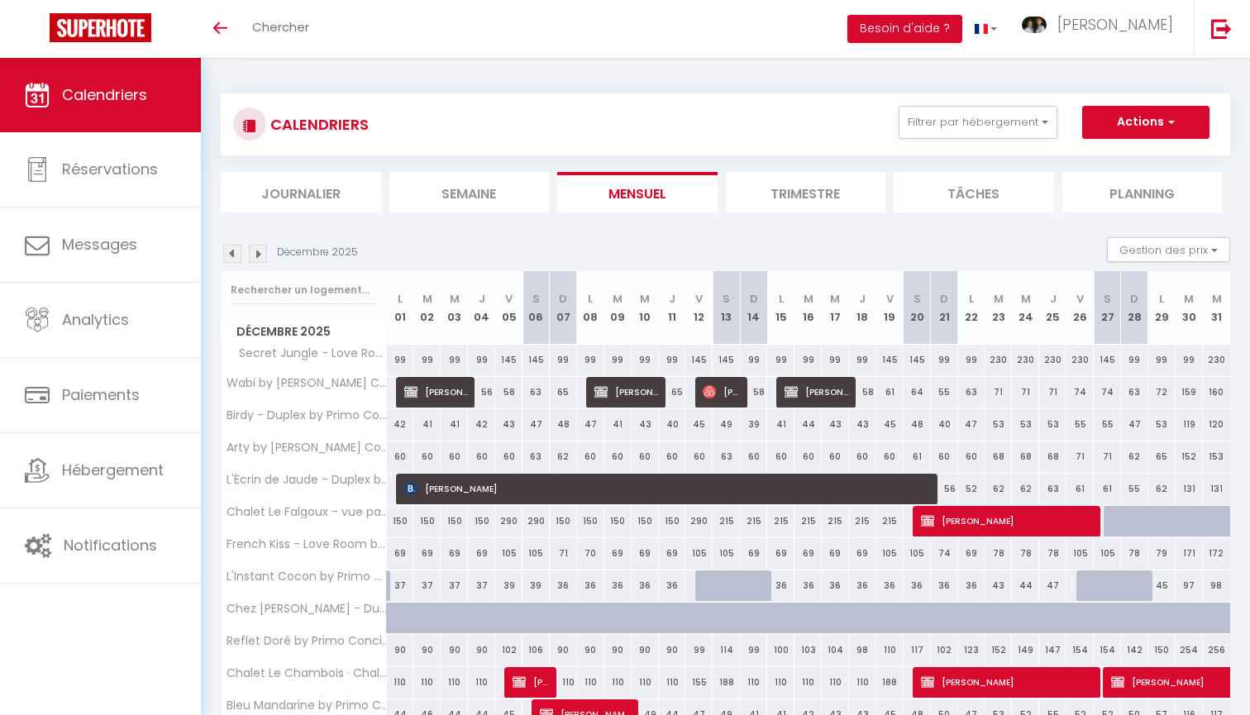
click at [255, 254] on img at bounding box center [258, 254] width 18 height 18
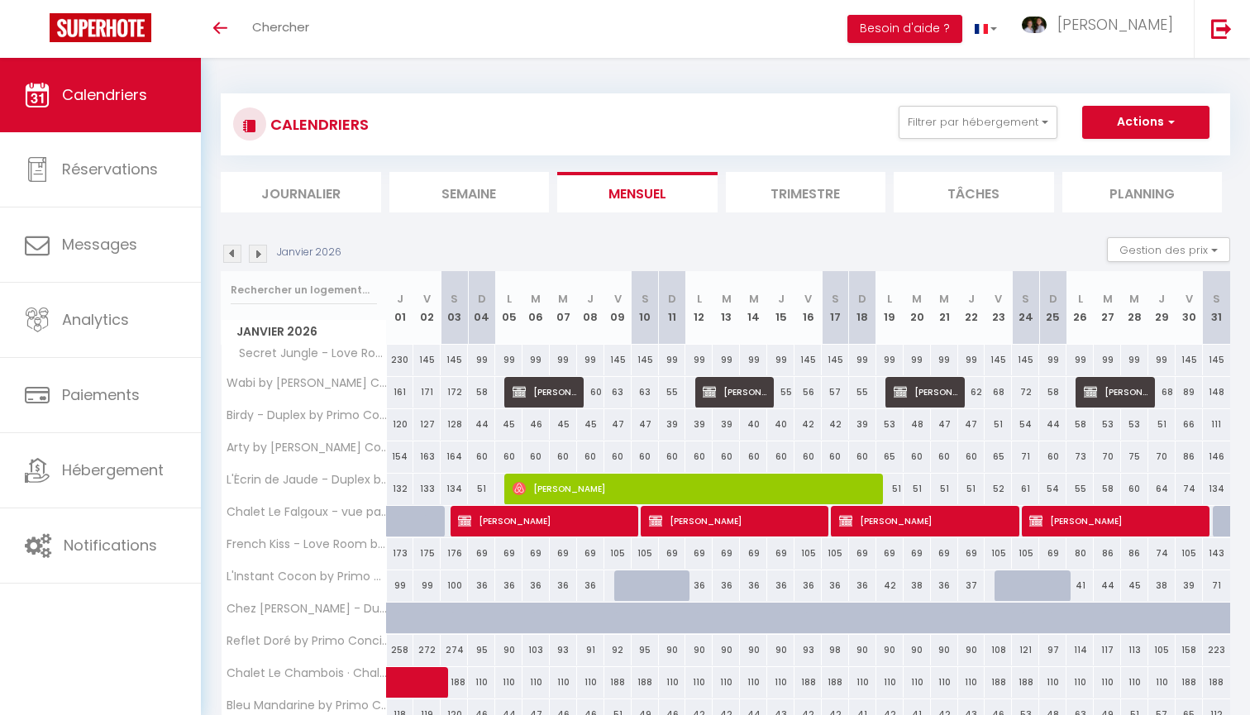
click at [260, 259] on img at bounding box center [258, 254] width 18 height 18
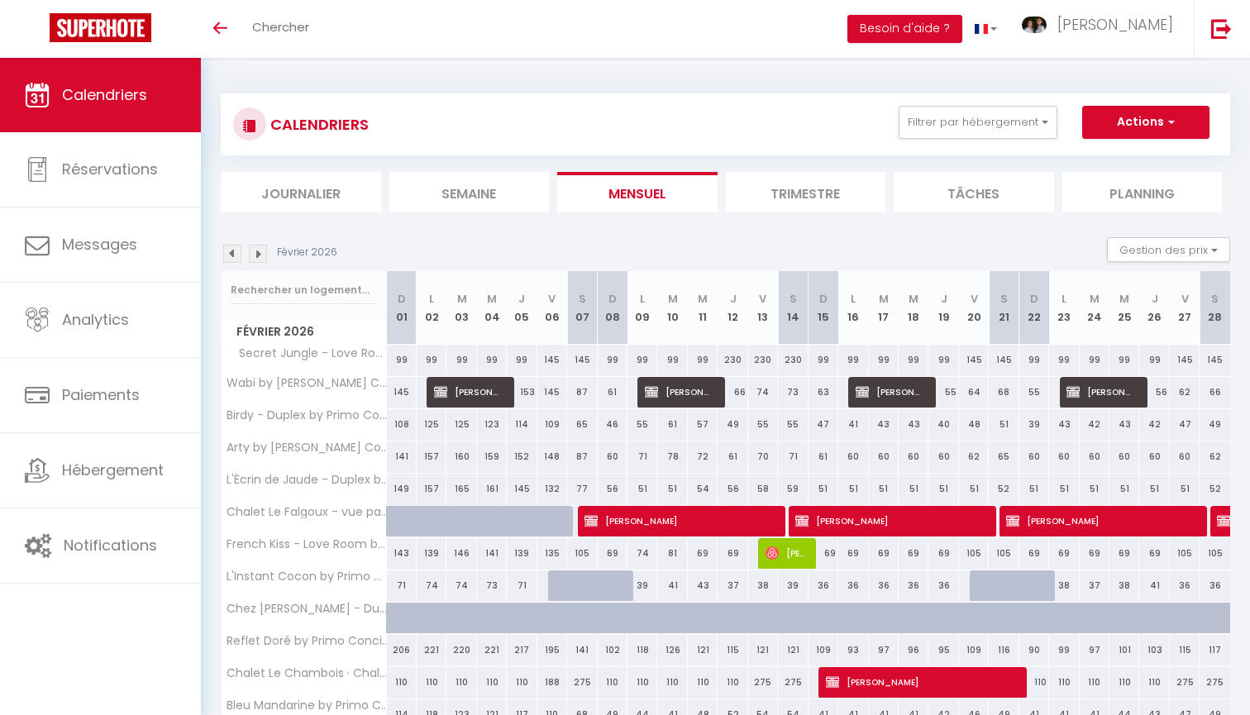
click at [236, 264] on div "Février 2026 Gestion des prix Nb Nuits minimum Règles Disponibilité" at bounding box center [725, 254] width 1009 height 34
click at [235, 251] on img at bounding box center [232, 254] width 18 height 18
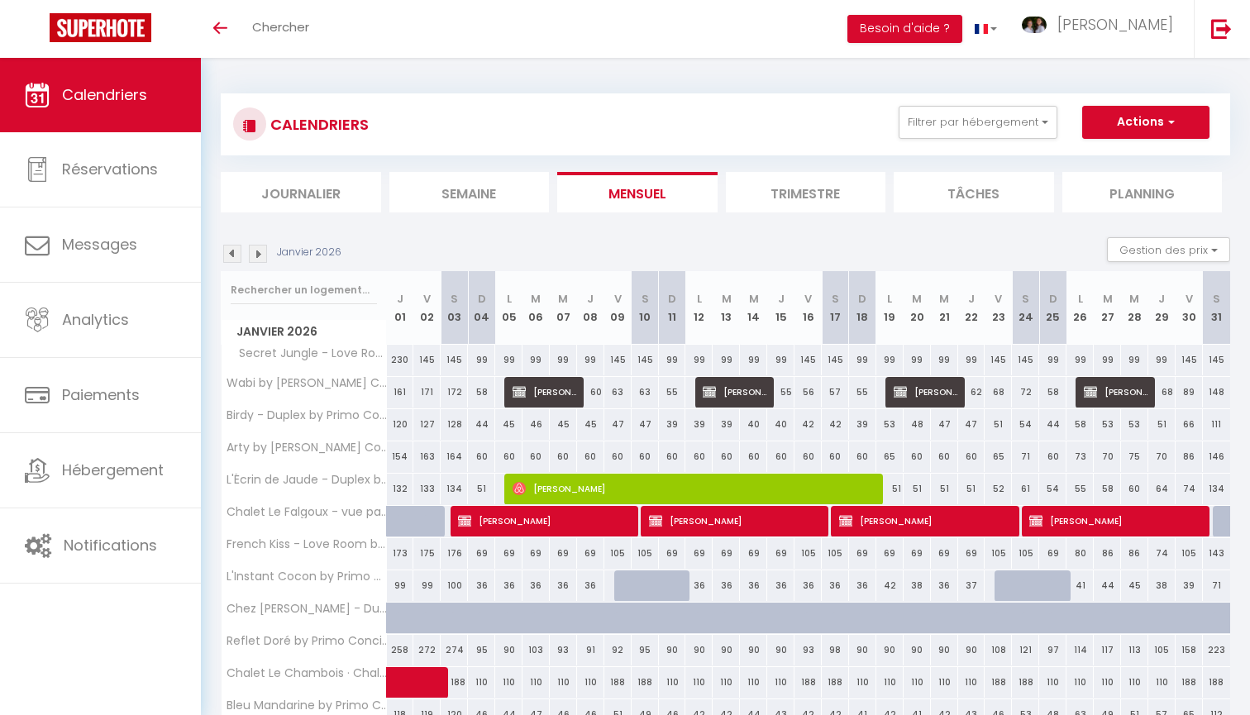
click at [235, 251] on img at bounding box center [232, 254] width 18 height 18
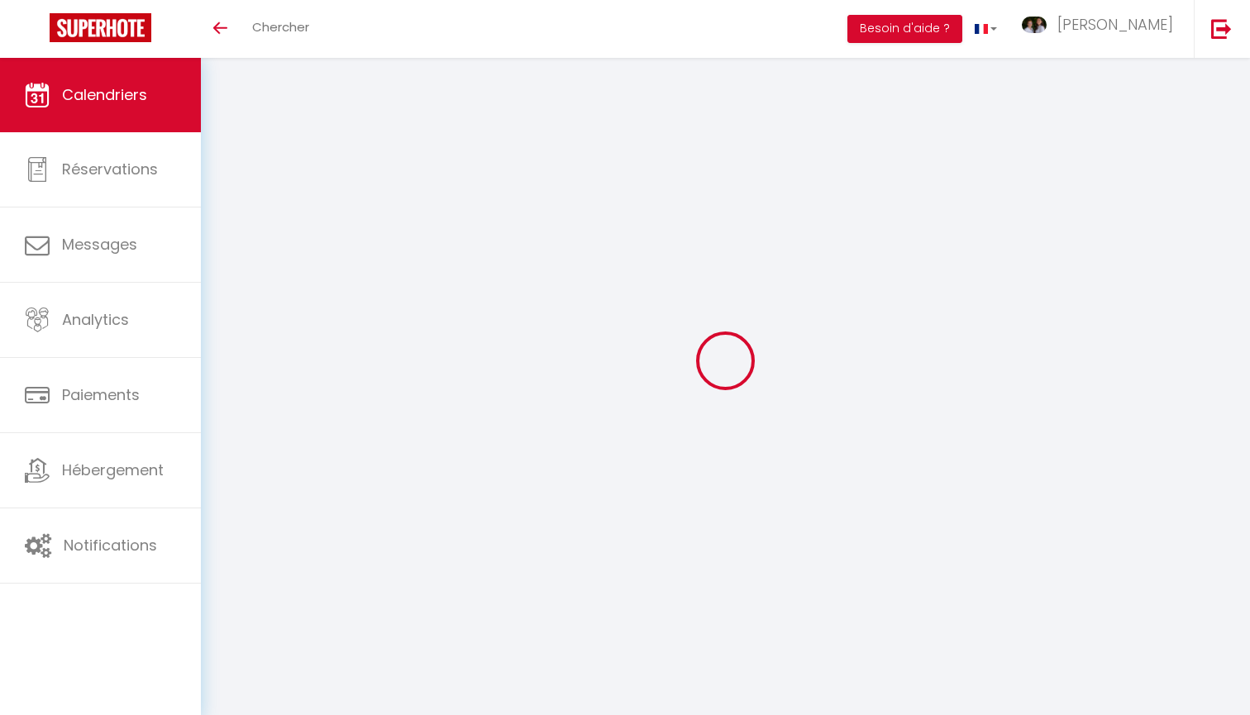
select select "0"
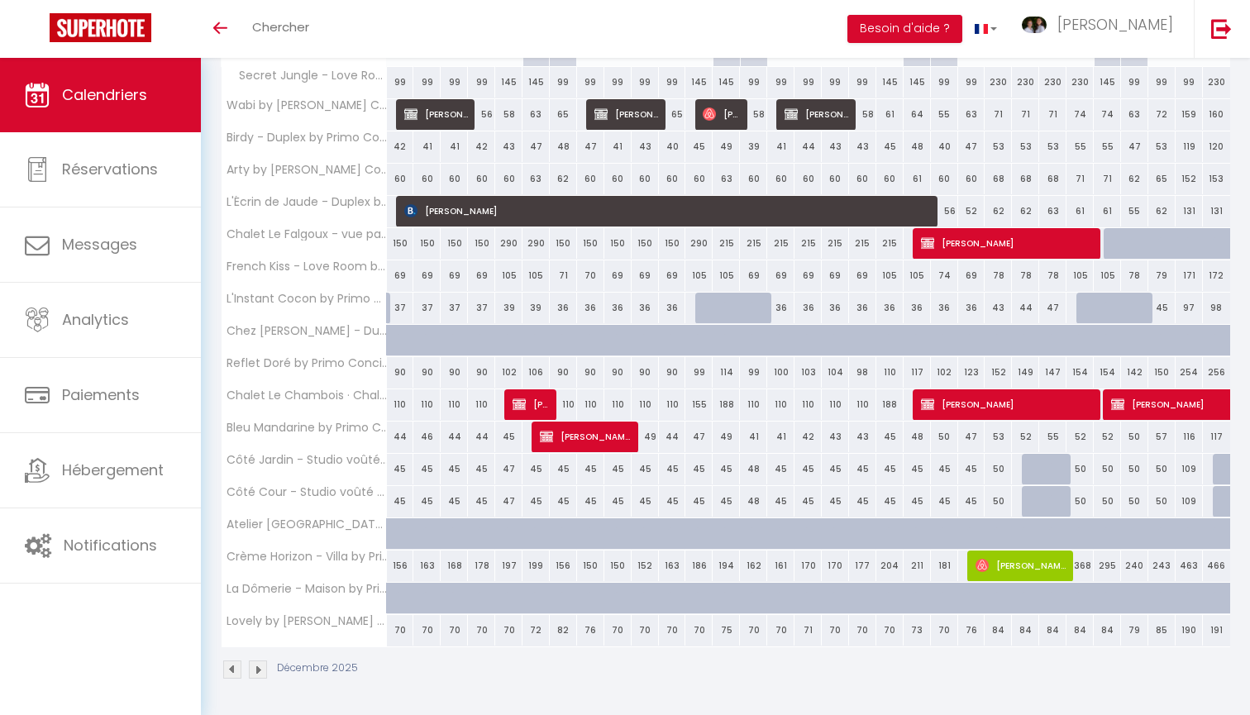
scroll to position [277, 0]
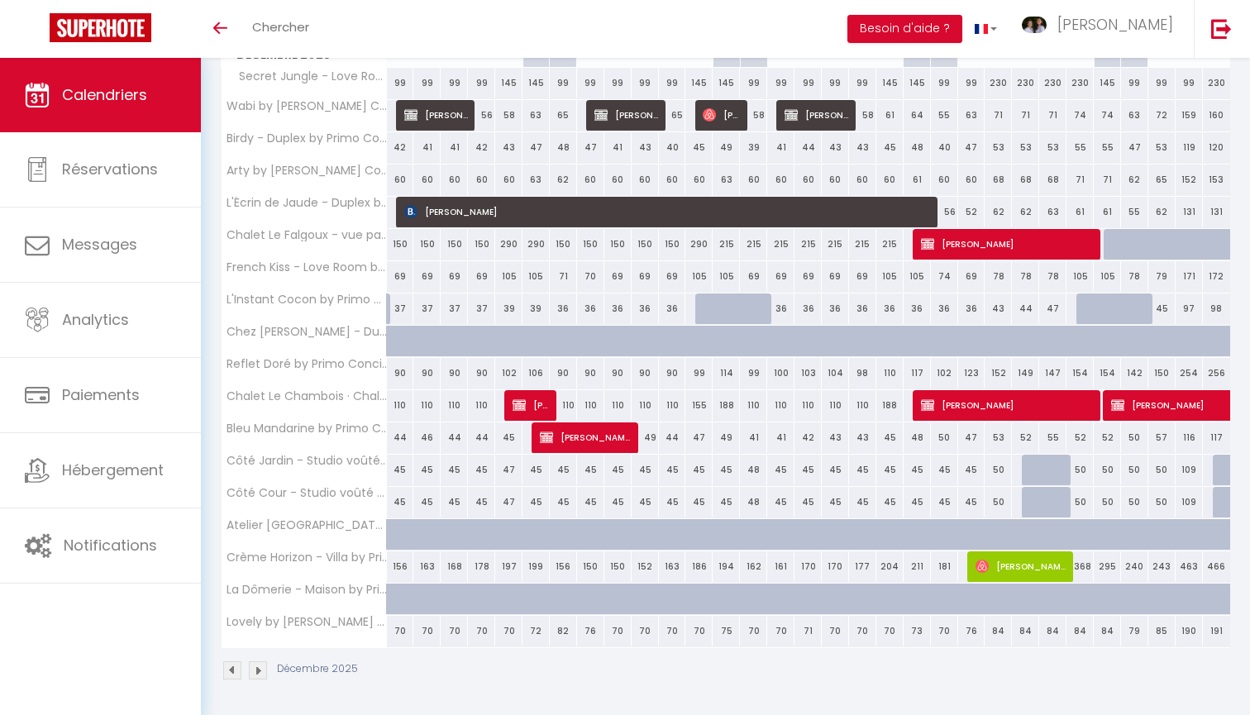
click at [999, 563] on span "Sophie Bottemanne" at bounding box center [1021, 566] width 91 height 31
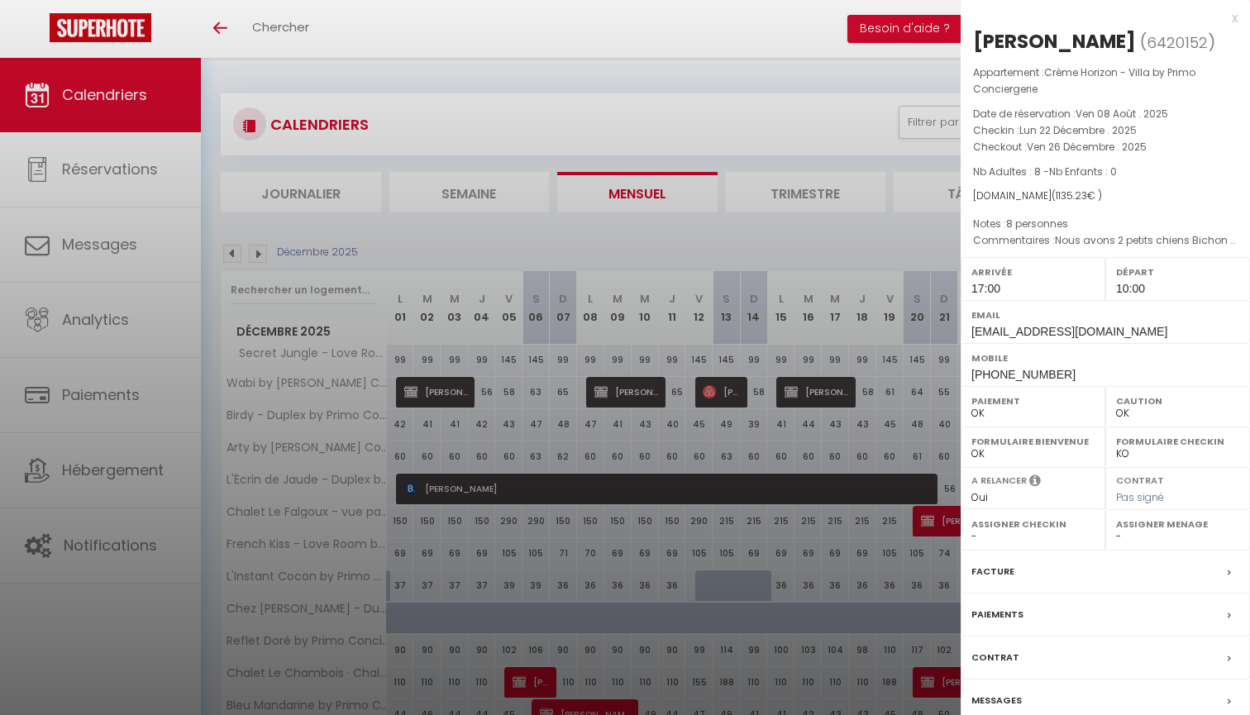
scroll to position [0, 0]
click at [410, 228] on div at bounding box center [625, 357] width 1250 height 715
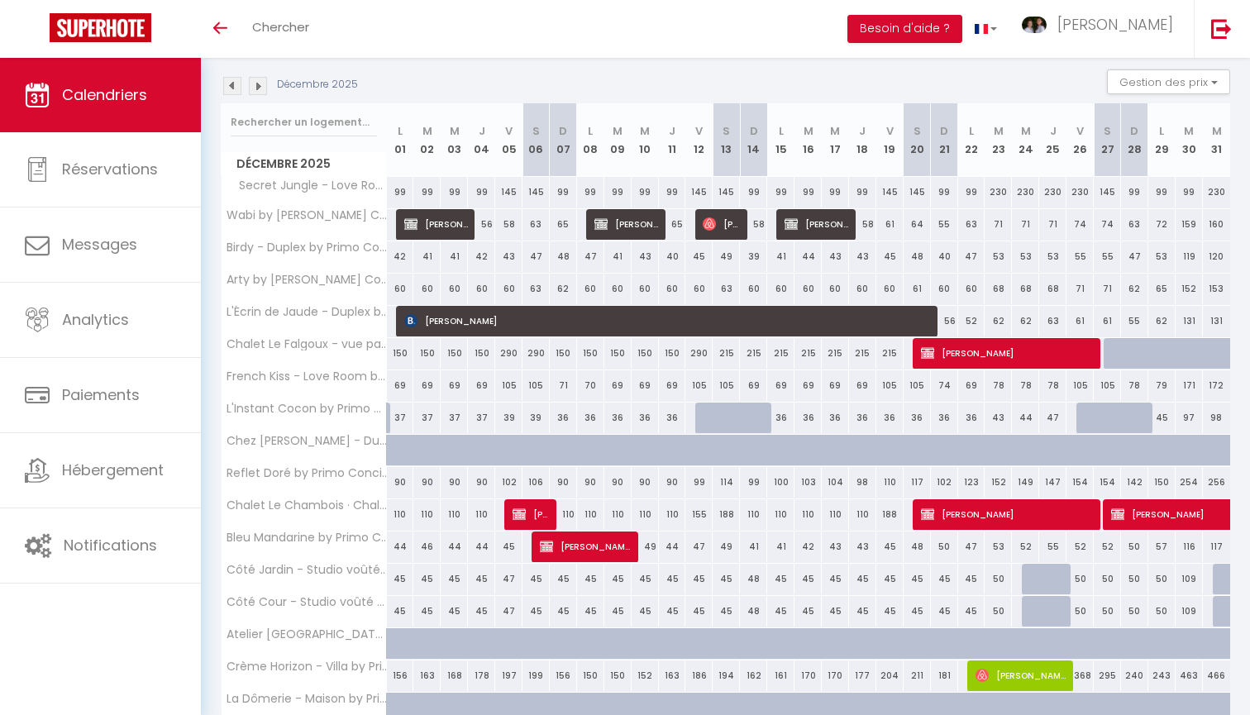
scroll to position [238, 0]
